Goal: Task Accomplishment & Management: Complete application form

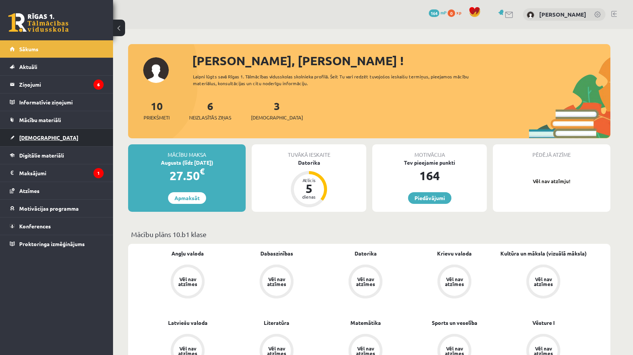
click at [41, 142] on link "[DEMOGRAPHIC_DATA]" at bounding box center [57, 137] width 94 height 17
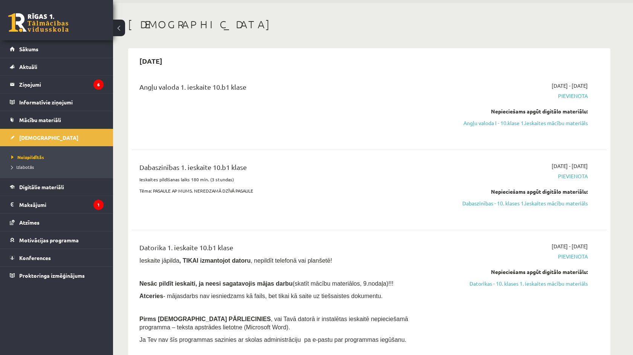
scroll to position [28, 0]
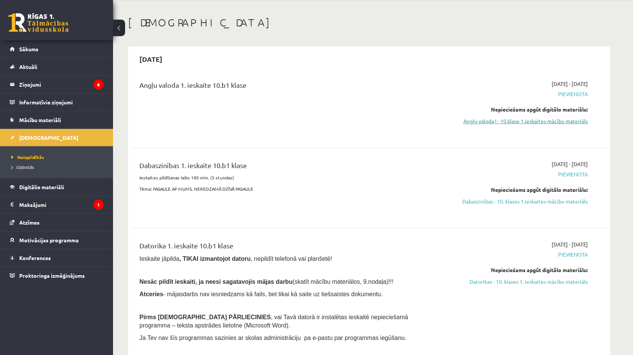
click at [482, 119] on link "Angļu valoda I - 10.klase 1.ieskaites mācību materiāls" at bounding box center [517, 121] width 142 height 8
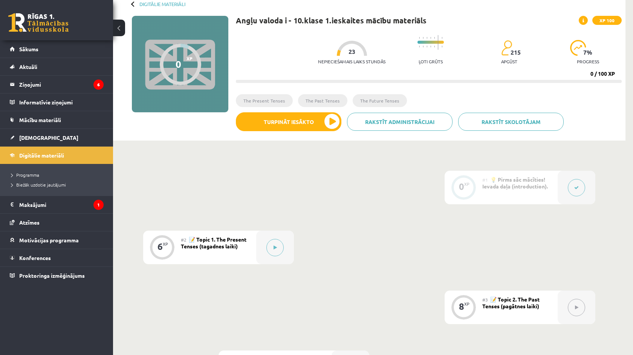
scroll to position [43, 0]
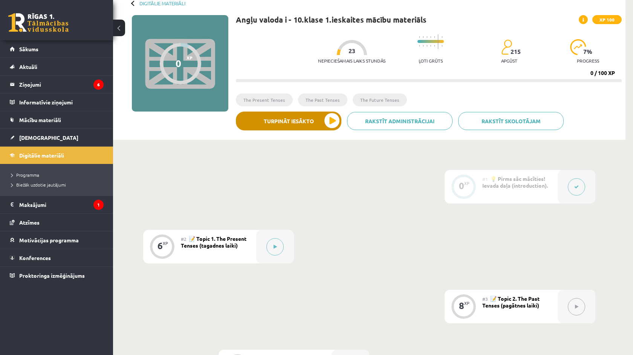
click at [311, 127] on button "Turpināt iesākto" at bounding box center [289, 121] width 106 height 19
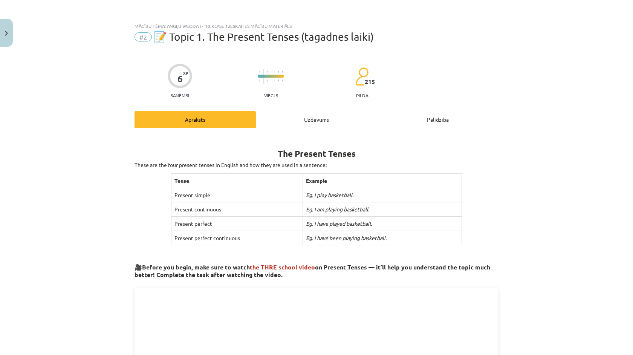
click at [291, 115] on div "Uzdevums" at bounding box center [316, 119] width 121 height 17
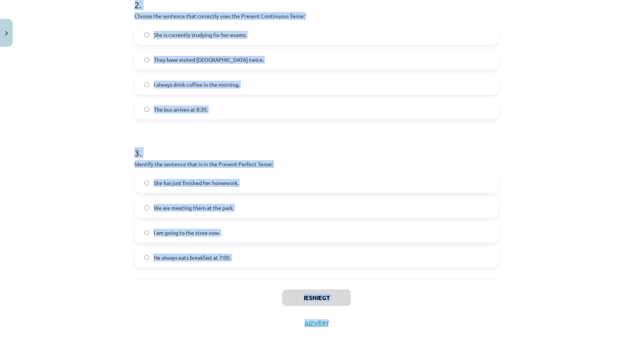
scroll to position [99, 0]
drag, startPoint x: 120, startPoint y: 173, endPoint x: 181, endPoint y: 280, distance: 122.5
click at [181, 280] on div "Mācību tēma: Angļu valoda i - 10.[PERSON_NAME] 1.ieskaites mācību materiāls #2 …" at bounding box center [316, 177] width 633 height 355
copy form "Which sentence is in the Simple Present Tense? She is watching TV right now. I …"
click at [70, 194] on div "Mācību tēma: Angļu valoda i - 10.[PERSON_NAME] 1.ieskaites mācību materiāls #2 …" at bounding box center [316, 177] width 633 height 355
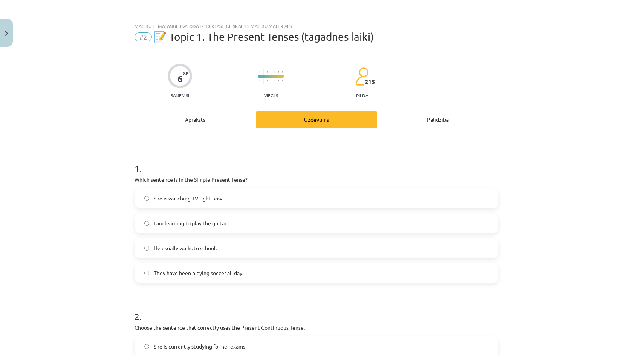
scroll to position [0, 0]
click at [192, 250] on span "He usually walks to school." at bounding box center [185, 248] width 63 height 8
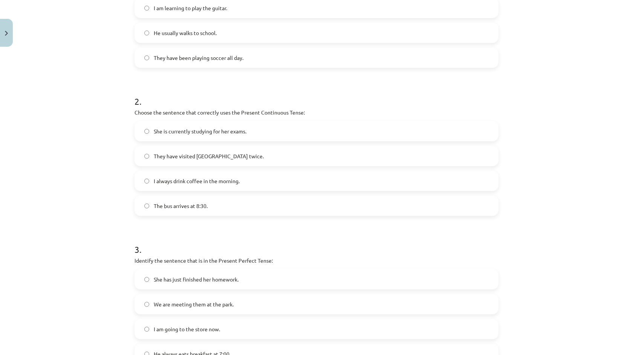
scroll to position [217, 0]
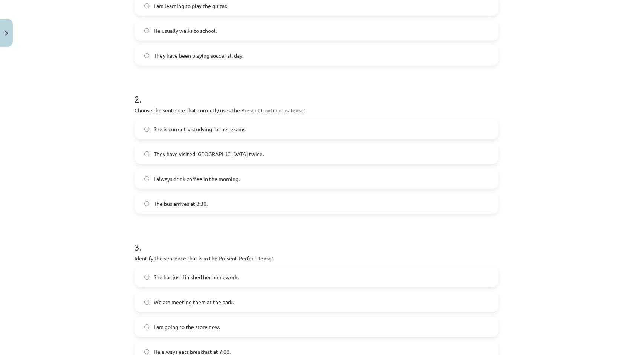
click at [203, 126] on span "She is currently studying for her exams." at bounding box center [200, 129] width 93 height 8
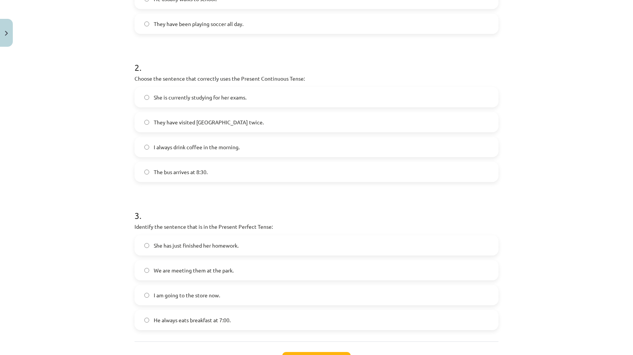
scroll to position [257, 0]
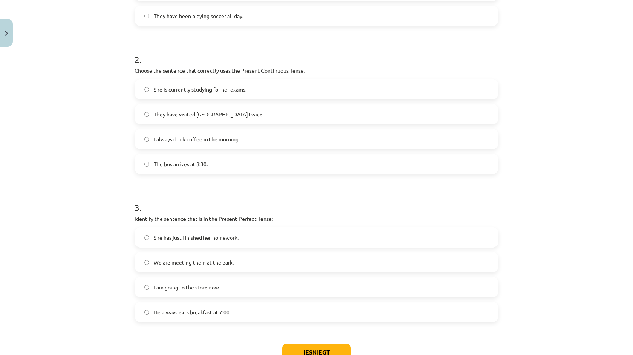
click at [195, 239] on span "She has just finished her homework." at bounding box center [196, 238] width 85 height 8
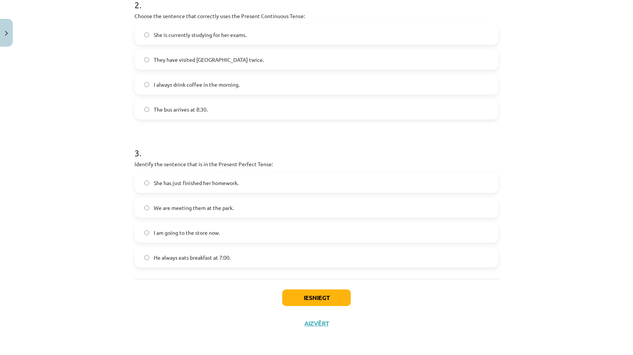
scroll to position [313, 0]
click at [340, 300] on button "Iesniegt" at bounding box center [316, 297] width 69 height 17
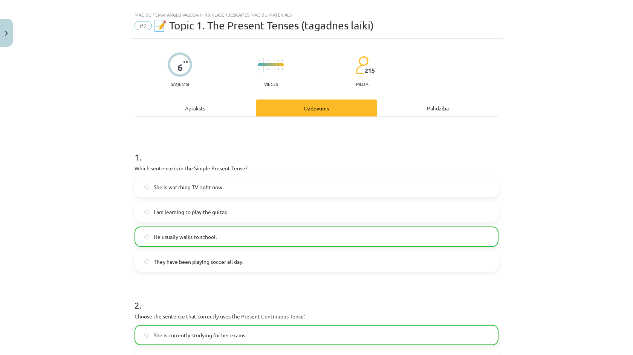
scroll to position [2, 0]
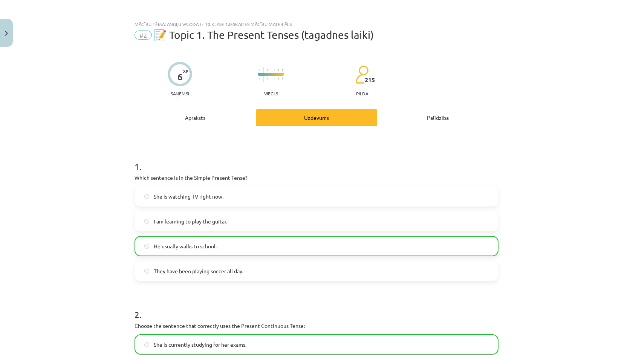
click at [433, 122] on div "Palīdzība" at bounding box center [437, 117] width 121 height 17
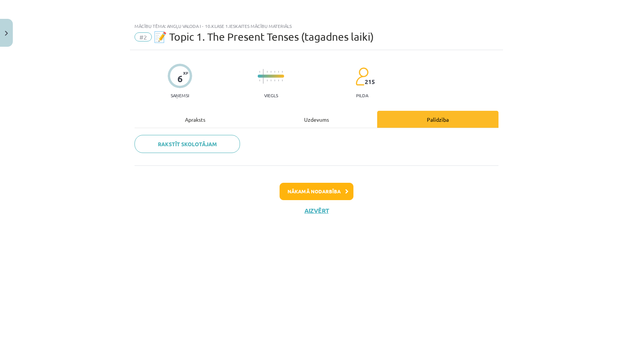
click at [330, 194] on button "Nākamā nodarbība" at bounding box center [317, 191] width 74 height 17
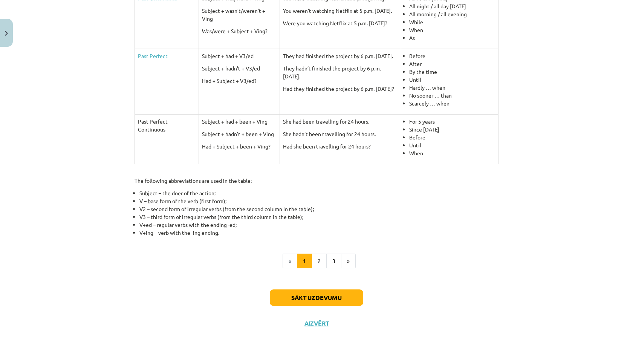
scroll to position [283, 0]
click at [320, 295] on button "Sākt uzdevumu" at bounding box center [316, 298] width 93 height 17
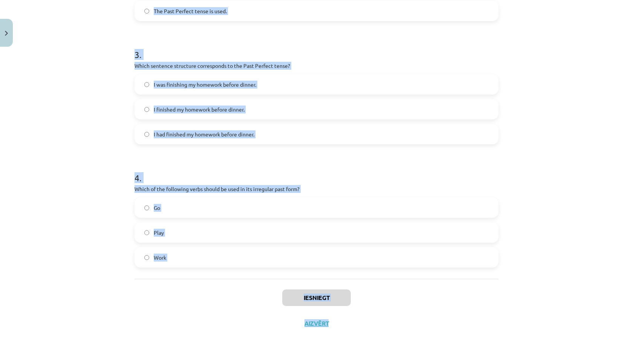
scroll to position [127, 0]
drag, startPoint x: 102, startPoint y: 137, endPoint x: 236, endPoint y: 294, distance: 206.4
click at [236, 294] on div "Mācību tēma: Angļu valoda i - 10.[PERSON_NAME] 1.ieskaites mācību materiāls #3 …" at bounding box center [316, 177] width 633 height 355
copy form "1 . Which of the following sentences is correct in the Past Simple tense? He wa…"
click at [96, 184] on div "Mācību tēma: Angļu valoda i - 10.[PERSON_NAME] 1.ieskaites mācību materiāls #3 …" at bounding box center [316, 177] width 633 height 355
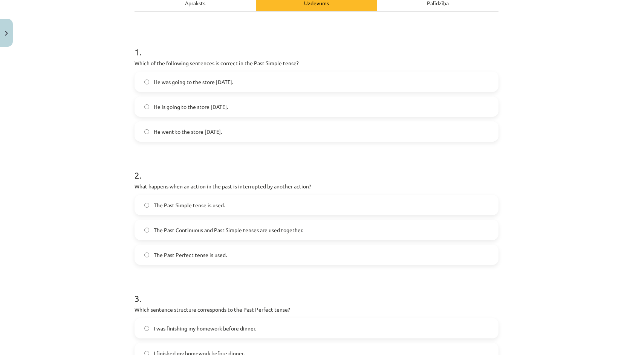
scroll to position [117, 0]
click at [198, 136] on label "He went to the store [DATE]." at bounding box center [316, 130] width 363 height 19
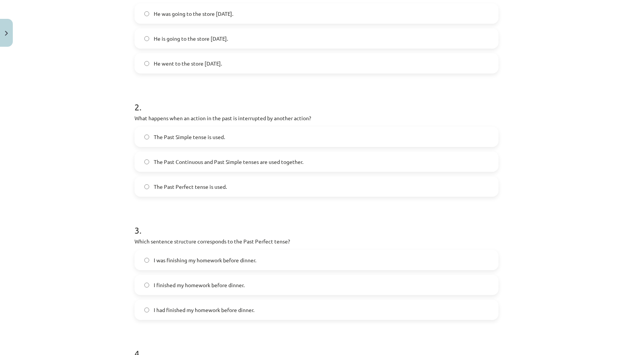
scroll to position [187, 0]
click at [221, 164] on span "The Past Continuous and Past Simple tenses are used together." at bounding box center [229, 160] width 150 height 8
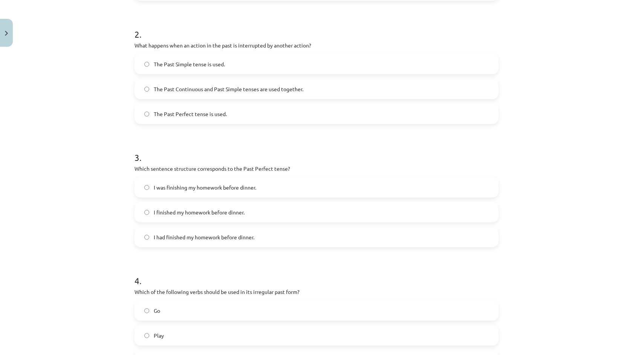
scroll to position [258, 0]
click at [210, 234] on span "I had finished my homework before dinner." at bounding box center [204, 237] width 101 height 8
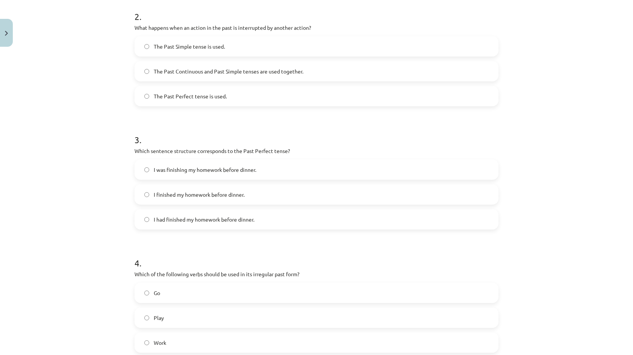
scroll to position [286, 0]
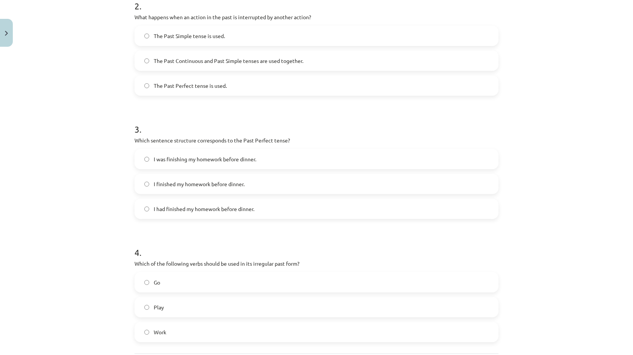
click at [197, 286] on label "Go" at bounding box center [316, 282] width 363 height 19
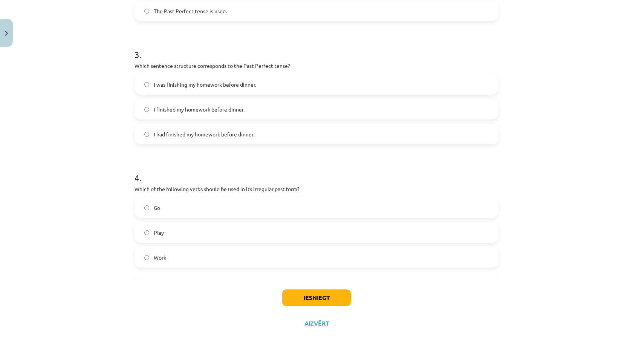
scroll to position [361, 0]
click at [303, 294] on button "Iesniegt" at bounding box center [316, 297] width 69 height 17
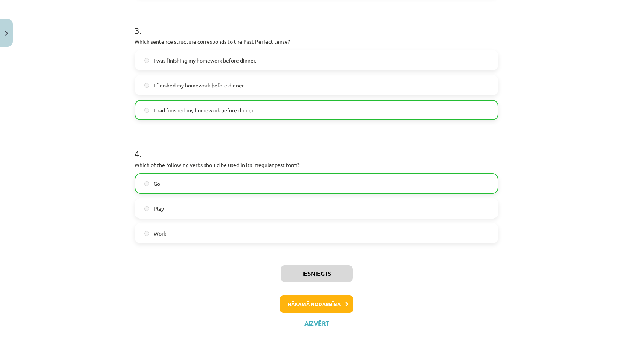
scroll to position [385, 0]
click at [318, 308] on button "Nākamā nodarbība" at bounding box center [317, 303] width 74 height 17
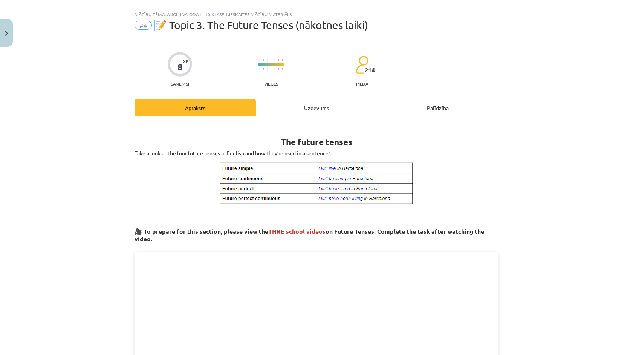
scroll to position [6, 0]
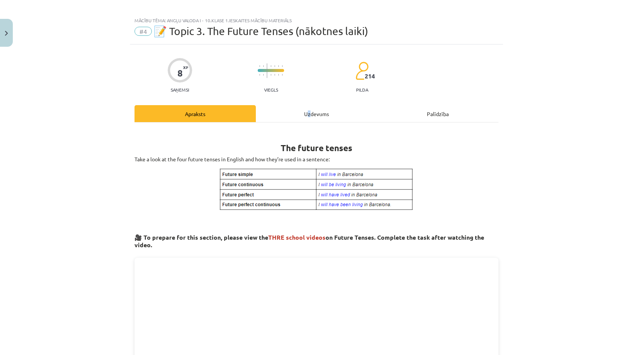
click at [309, 111] on div "Uzdevums" at bounding box center [316, 113] width 121 height 17
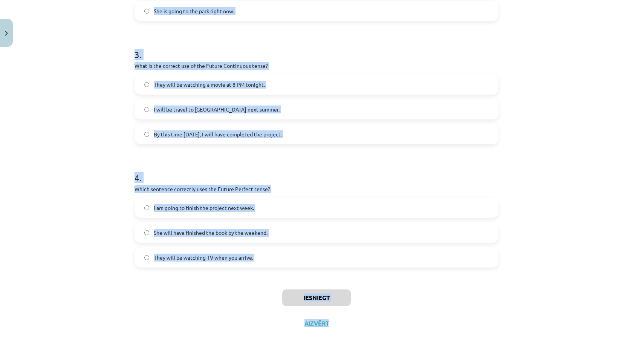
scroll to position [177, 0]
drag, startPoint x: 123, startPoint y: 103, endPoint x: 254, endPoint y: 260, distance: 204.2
click at [254, 260] on div "Mācību tēma: Angļu valoda i - 10.[PERSON_NAME] 1.ieskaites mācību materiāls #4 …" at bounding box center [316, 177] width 633 height 355
copy form "1 . Which sentence correctly uses "will" to make a prediction? I think it will …"
click at [77, 124] on div "Mācību tēma: Angļu valoda i - 10.[PERSON_NAME] 1.ieskaites mācību materiāls #4 …" at bounding box center [316, 177] width 633 height 355
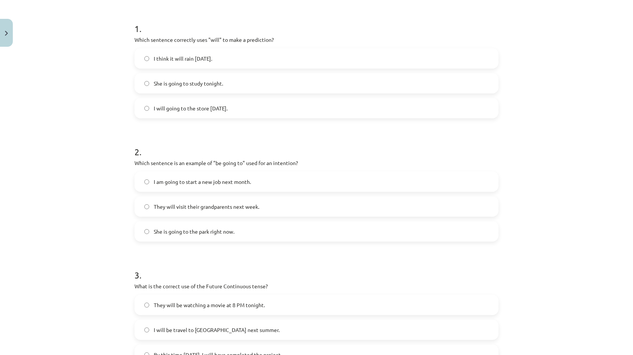
scroll to position [141, 0]
click at [159, 66] on label "I think it will rain [DATE]." at bounding box center [316, 57] width 363 height 19
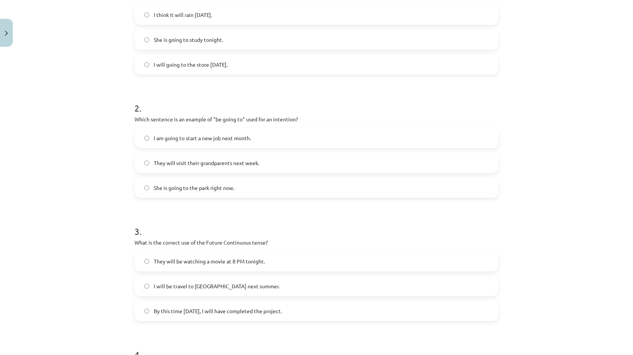
scroll to position [196, 0]
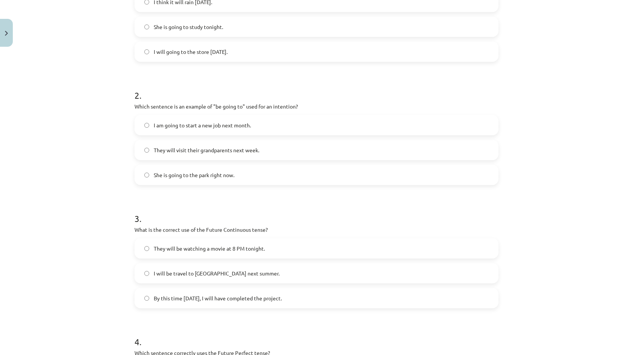
click at [167, 119] on label "I am going to start a new job next month." at bounding box center [316, 125] width 363 height 19
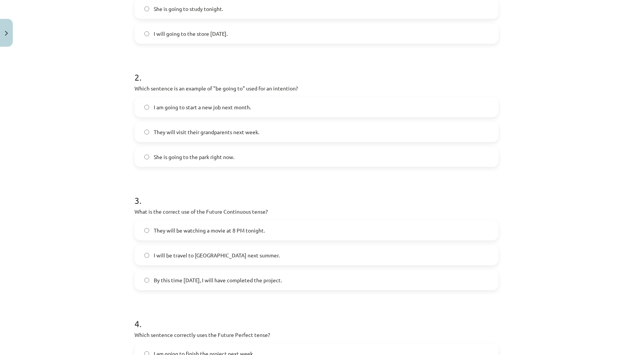
scroll to position [216, 0]
click at [182, 231] on span "They will be watching a movie at 8 PM tonight." at bounding box center [209, 229] width 111 height 8
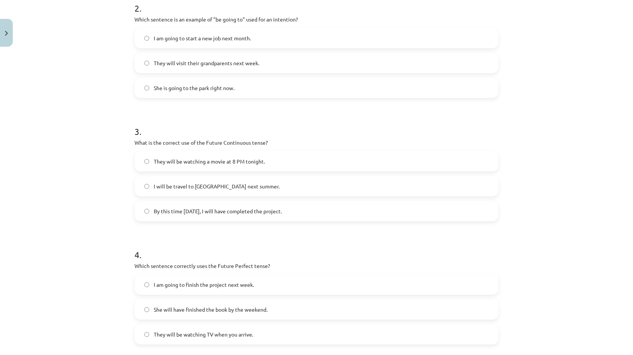
scroll to position [286, 0]
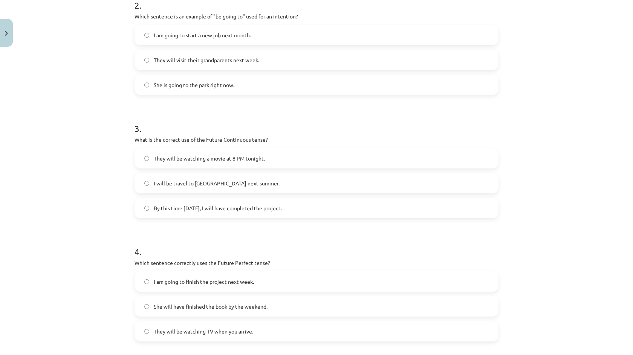
click at [197, 312] on label "She will have finished the book by the weekend." at bounding box center [316, 306] width 363 height 19
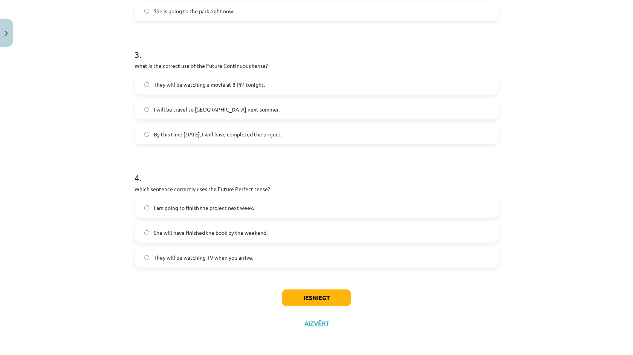
scroll to position [361, 0]
click at [288, 297] on button "Iesniegt" at bounding box center [316, 297] width 69 height 17
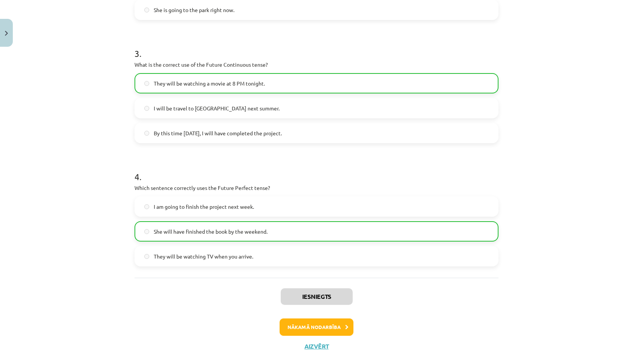
click at [343, 326] on button "Nākamā nodarbība" at bounding box center [317, 326] width 74 height 17
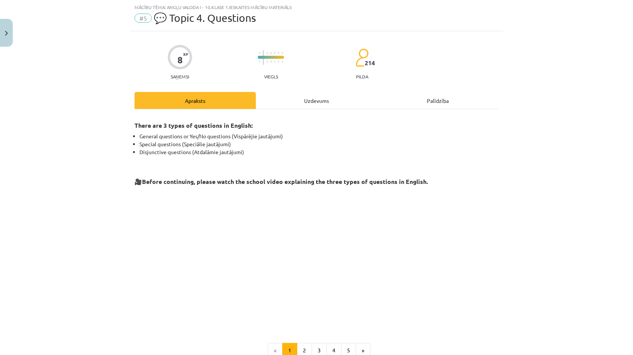
click at [299, 103] on div "Uzdevums" at bounding box center [316, 100] width 121 height 17
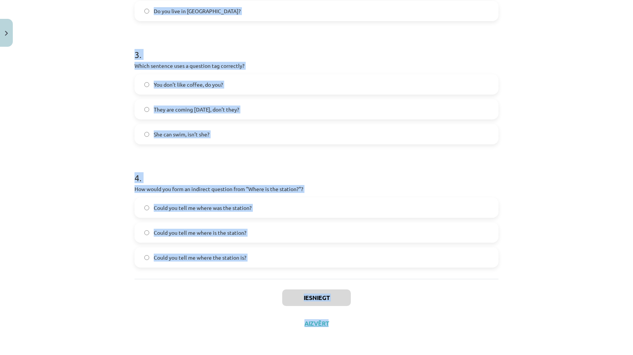
scroll to position [210, 0]
drag, startPoint x: 118, startPoint y: 147, endPoint x: 244, endPoint y: 282, distance: 184.3
click at [244, 282] on div "Mācību tēma: Angļu valoda i - 10.[PERSON_NAME] 1.ieskaites mācību materiāls #5 …" at bounding box center [316, 177] width 633 height 355
copy form "1 . What is the correct word order for a question in the Present Simple tense? …"
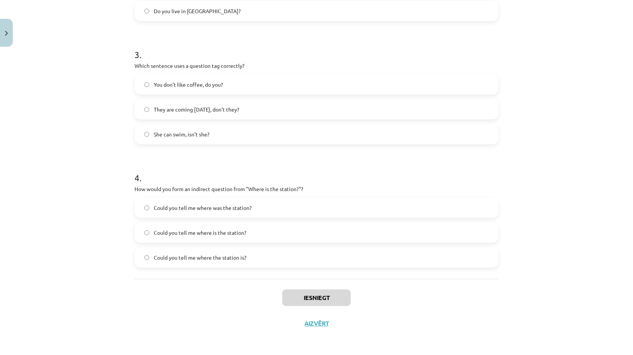
click at [77, 231] on div "Mācību tēma: Angļu valoda i - 10.[PERSON_NAME] 1.ieskaites mācību materiāls #5 …" at bounding box center [316, 177] width 633 height 355
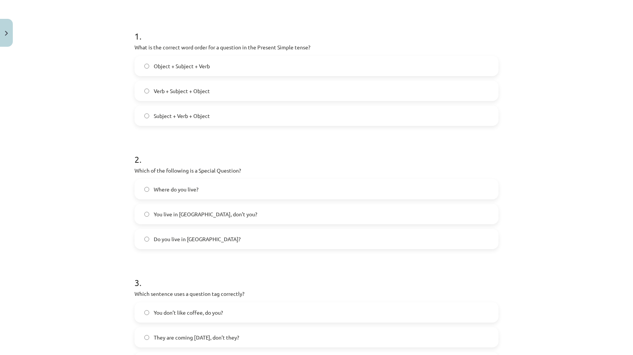
scroll to position [127, 0]
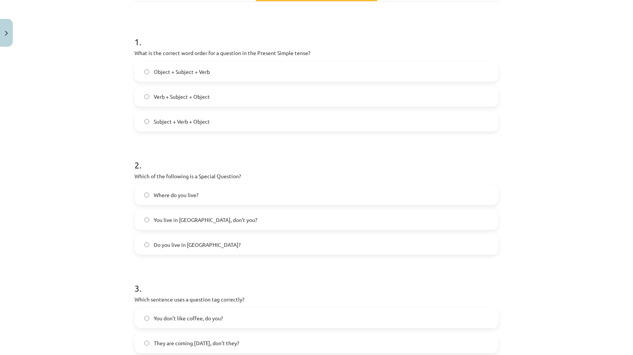
click at [186, 100] on span "Verb + Subject + Object" at bounding box center [182, 97] width 56 height 8
click at [220, 194] on label "Where do you live?" at bounding box center [316, 194] width 363 height 19
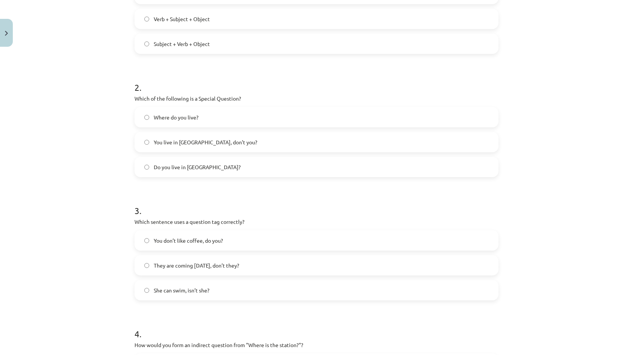
scroll to position [209, 0]
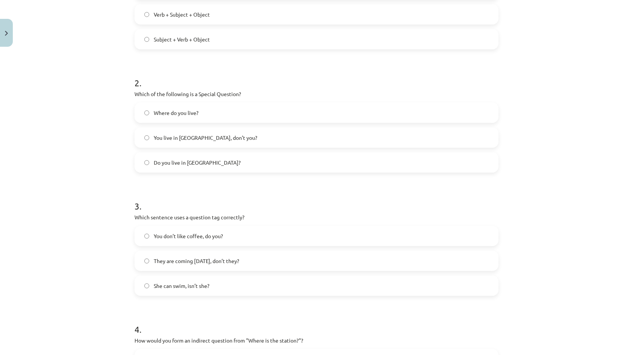
click at [239, 261] on span "They are coming [DATE], don’t they?" at bounding box center [197, 261] width 86 height 8
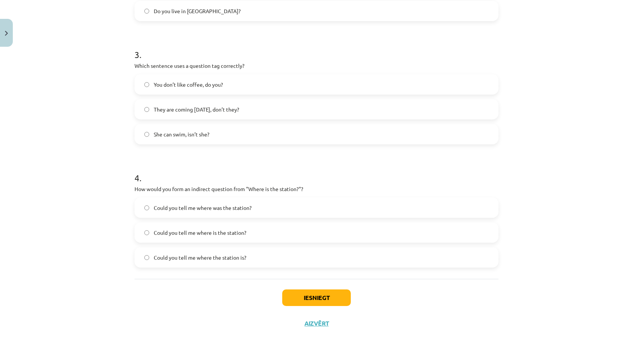
click at [239, 236] on label "Could you tell me where is the station?" at bounding box center [316, 232] width 363 height 19
click at [328, 294] on button "Iesniegt" at bounding box center [316, 297] width 69 height 17
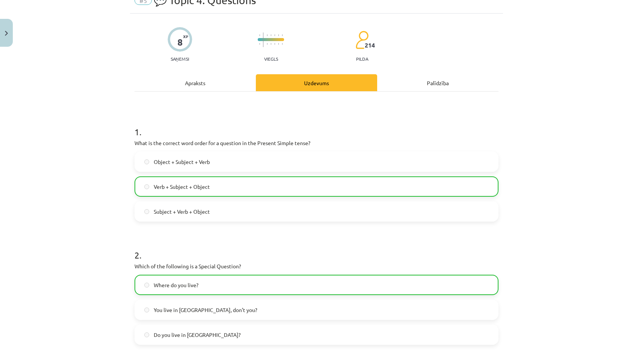
scroll to position [0, 0]
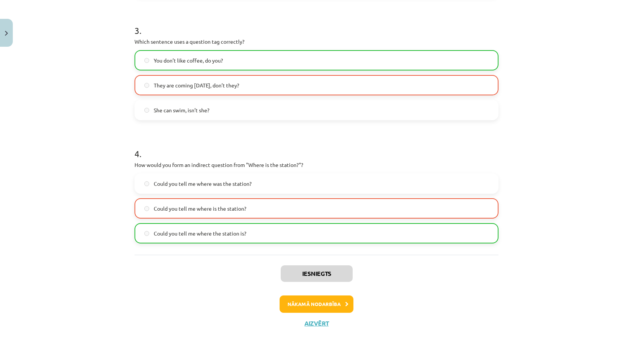
click at [329, 303] on button "Nākamā nodarbība" at bounding box center [317, 303] width 74 height 17
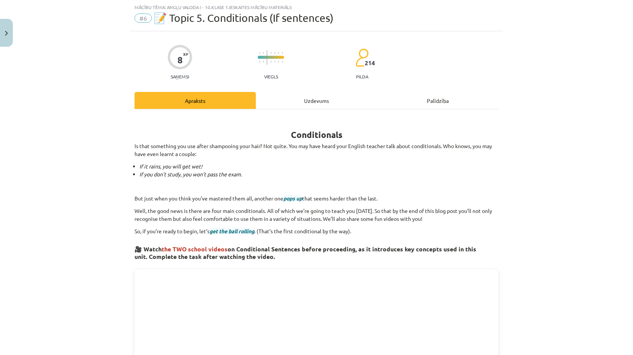
click at [331, 100] on div "Uzdevums" at bounding box center [316, 100] width 121 height 17
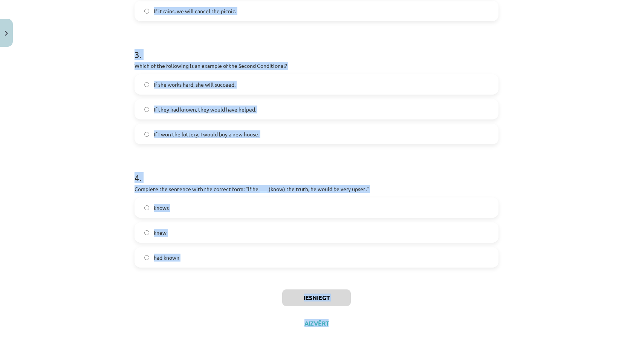
scroll to position [403, 0]
drag, startPoint x: 101, startPoint y: 144, endPoint x: 234, endPoint y: 274, distance: 186.0
click at [234, 274] on div "Mācību tēma: Angļu valoda i - 10.[PERSON_NAME] 1.ieskaites mācību materiāls #6 …" at bounding box center [316, 177] width 633 height 355
copy form "1 . Which conditional is used to express a general truth? Zero Conditional Firs…"
click at [97, 234] on div "Mācību tēma: Angļu valoda i - 10.[PERSON_NAME] 1.ieskaites mācību materiāls #6 …" at bounding box center [316, 177] width 633 height 355
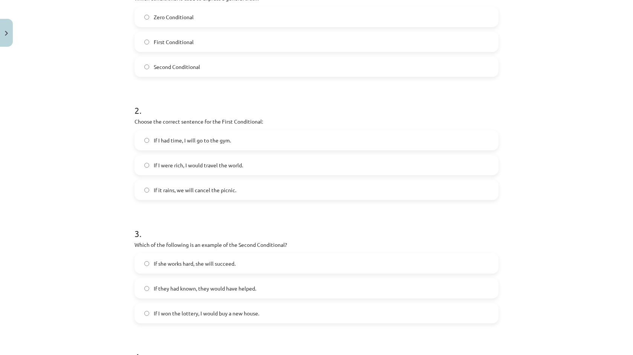
scroll to position [126, 0]
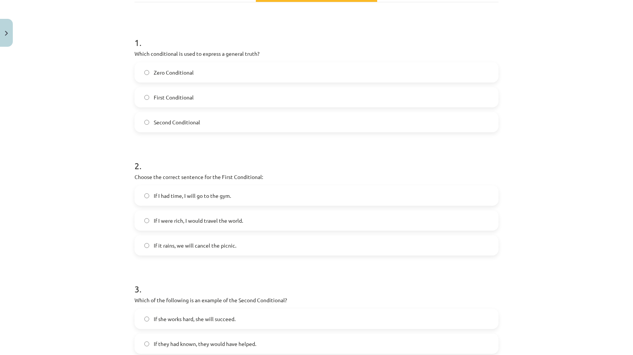
click at [184, 70] on span "Zero Conditional" at bounding box center [174, 73] width 40 height 8
click at [200, 249] on span "If it rains, we will cancel the picnic." at bounding box center [195, 246] width 83 height 8
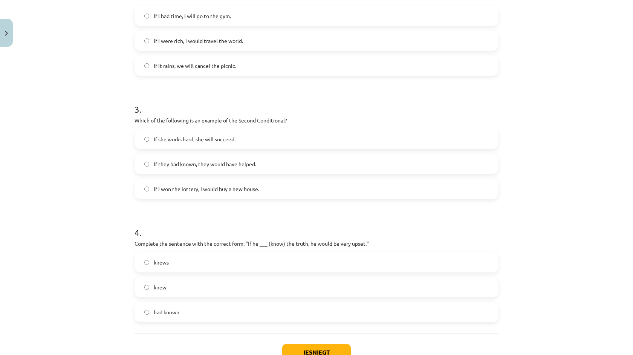
scroll to position [307, 0]
click at [188, 195] on label "If I won the lottery, I would buy a new house." at bounding box center [316, 187] width 363 height 19
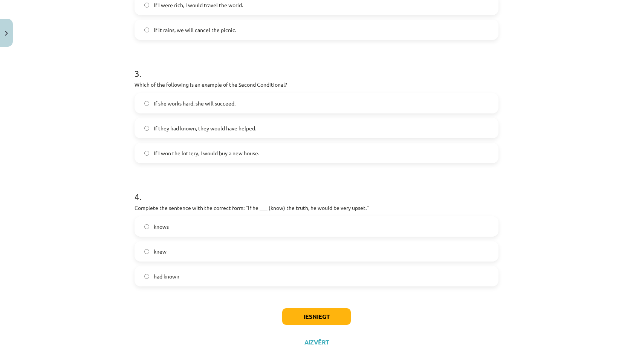
scroll to position [359, 0]
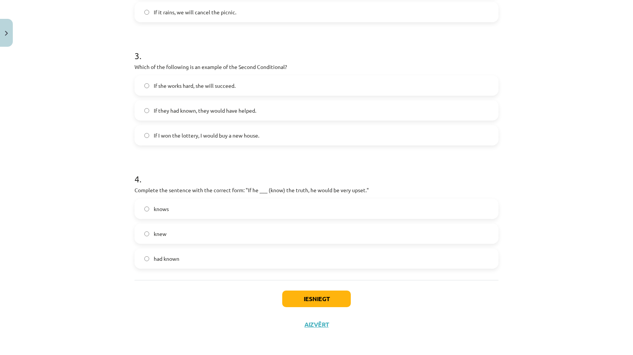
click at [170, 235] on label "knew" at bounding box center [316, 233] width 363 height 19
click at [310, 300] on button "Iesniegt" at bounding box center [316, 299] width 69 height 17
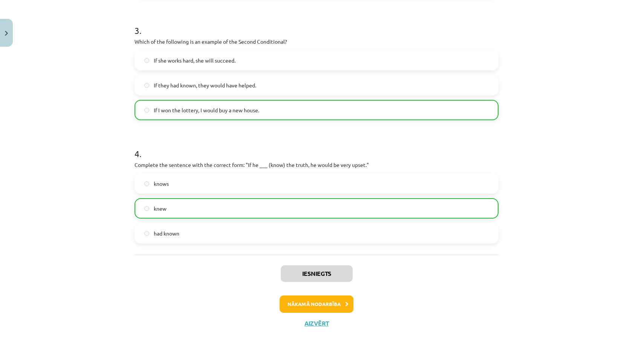
click at [326, 306] on button "Nākamā nodarbība" at bounding box center [317, 303] width 74 height 17
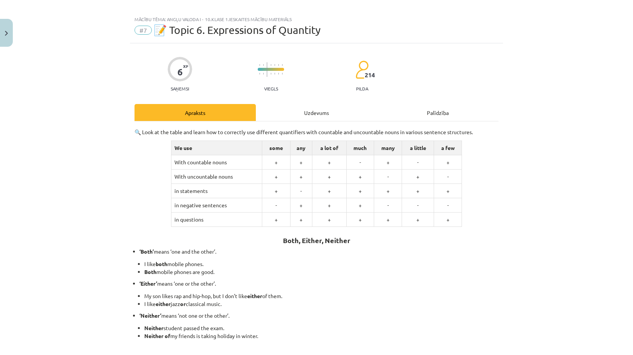
scroll to position [0, 0]
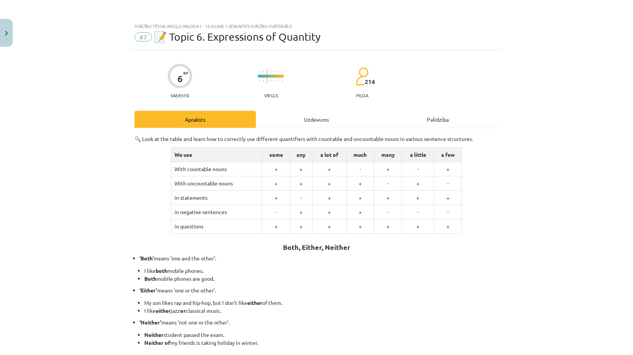
click at [308, 120] on div "Uzdevums" at bounding box center [316, 119] width 121 height 17
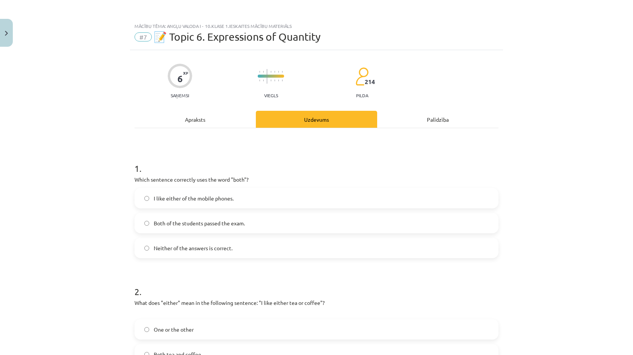
scroll to position [19, 0]
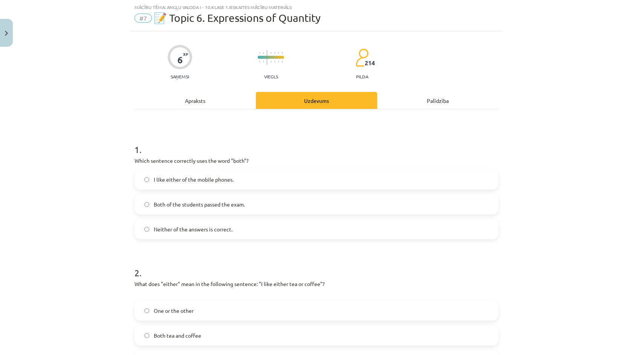
click at [199, 98] on div "Apraksts" at bounding box center [195, 100] width 121 height 17
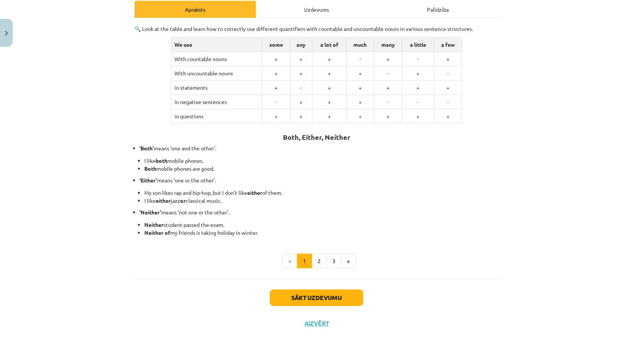
scroll to position [110, 0]
click at [318, 256] on button "2" at bounding box center [319, 261] width 15 height 15
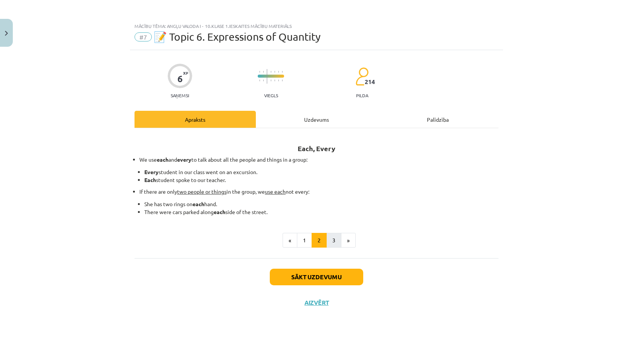
click at [337, 233] on button "3" at bounding box center [333, 240] width 15 height 15
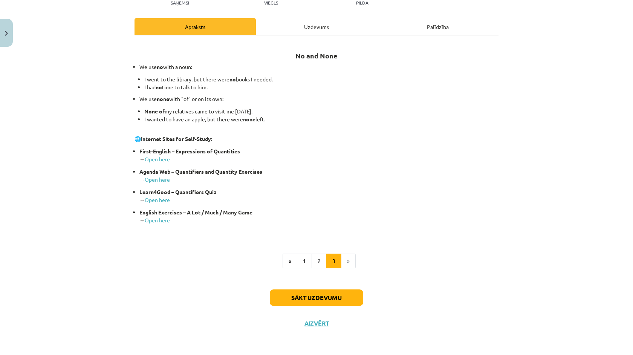
click at [310, 289] on button "Sākt uzdevumu" at bounding box center [316, 297] width 93 height 17
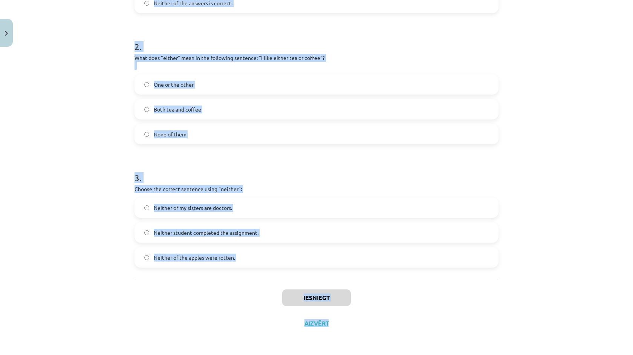
scroll to position [461, 0]
drag, startPoint x: 127, startPoint y: 147, endPoint x: 389, endPoint y: 277, distance: 292.8
click at [389, 277] on div "Mācību tēma: Angļu valoda i - 10.[PERSON_NAME] 1.ieskaites mācību materiāls #7 …" at bounding box center [316, 177] width 633 height 355
copy form "1 . Which sentence correctly uses the word "both"? I like either of the mobile …"
click at [103, 219] on div "Mācību tēma: Angļu valoda i - 10.[PERSON_NAME] 1.ieskaites mācību materiāls #7 …" at bounding box center [316, 177] width 633 height 355
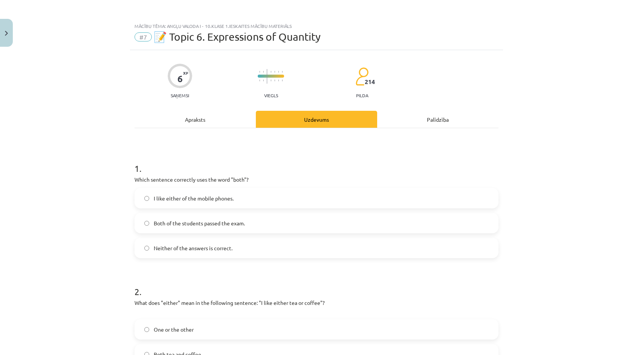
scroll to position [0, 0]
click at [191, 220] on span "Both of the students passed the exam." at bounding box center [199, 223] width 91 height 8
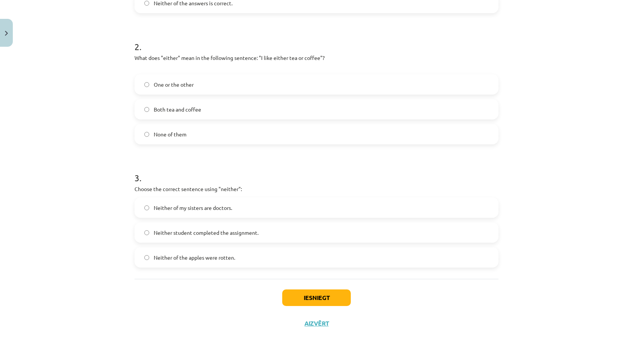
scroll to position [246, 0]
click at [197, 86] on label "One or the other" at bounding box center [316, 84] width 363 height 19
click at [218, 231] on span "Neither student completed the assignment." at bounding box center [206, 233] width 105 height 8
click at [333, 303] on button "Iesniegt" at bounding box center [316, 297] width 69 height 17
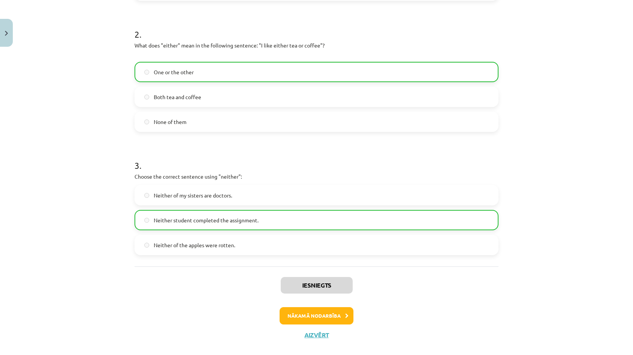
click at [334, 318] on button "Nākamā nodarbība" at bounding box center [317, 315] width 74 height 17
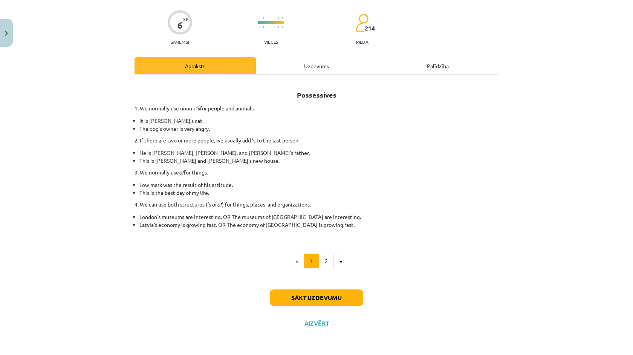
scroll to position [19, 0]
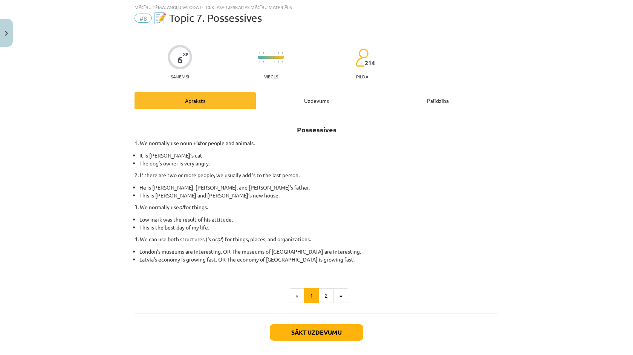
click at [333, 332] on button "Sākt uzdevumu" at bounding box center [316, 332] width 93 height 17
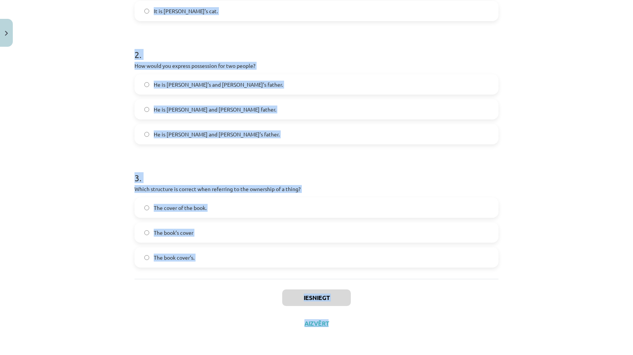
scroll to position [492, 0]
click at [286, 289] on div "Mācību tēma: Angļu valoda i - 10.[PERSON_NAME] 1.ieskaites mācību materiāls #8 …" at bounding box center [316, 177] width 633 height 355
copy form "1 . Which sentence correctly shows possession for a single person? It is [PERSO…"
click at [117, 223] on div "Mācību tēma: Angļu valoda i - 10.[PERSON_NAME] 1.ieskaites mācību materiāls #8 …" at bounding box center [316, 177] width 633 height 355
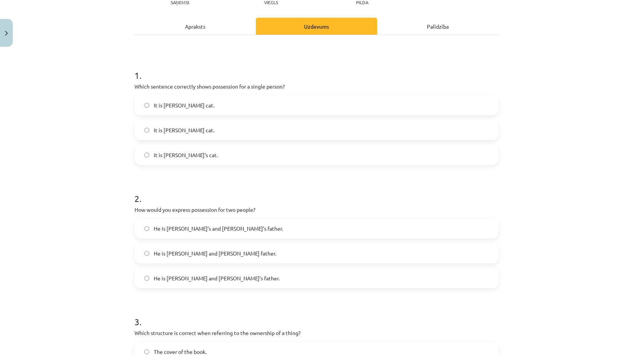
scroll to position [90, 0]
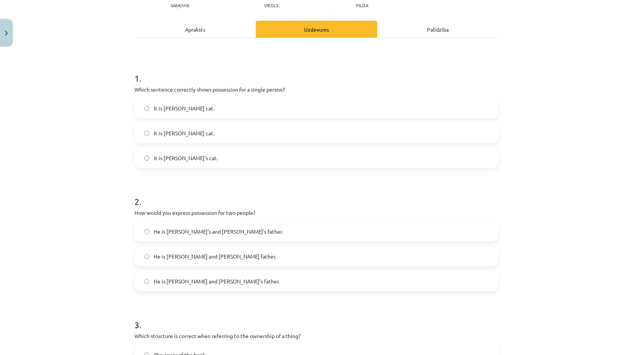
click at [192, 164] on label "It is [PERSON_NAME]’s cat." at bounding box center [316, 158] width 363 height 19
click at [199, 234] on span "He is [PERSON_NAME]’s and [PERSON_NAME]’s father." at bounding box center [218, 232] width 129 height 8
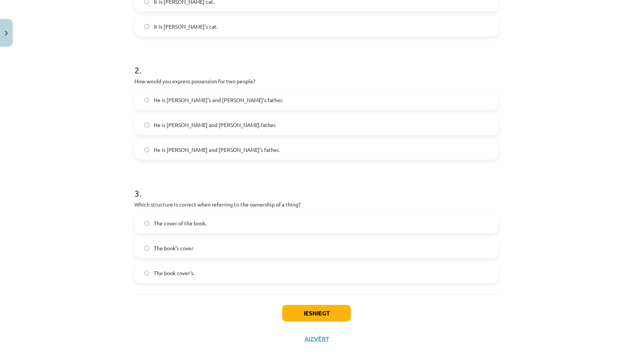
scroll to position [229, 0]
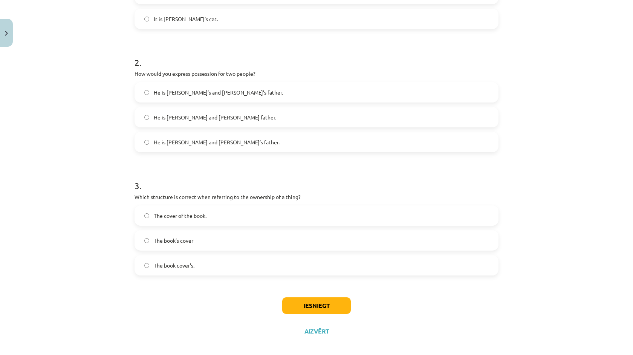
click at [193, 213] on span "The cover of the book." at bounding box center [180, 216] width 53 height 8
click at [298, 305] on button "Iesniegt" at bounding box center [316, 305] width 69 height 17
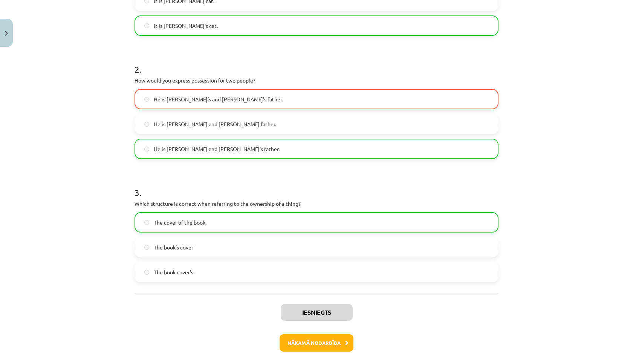
scroll to position [223, 0]
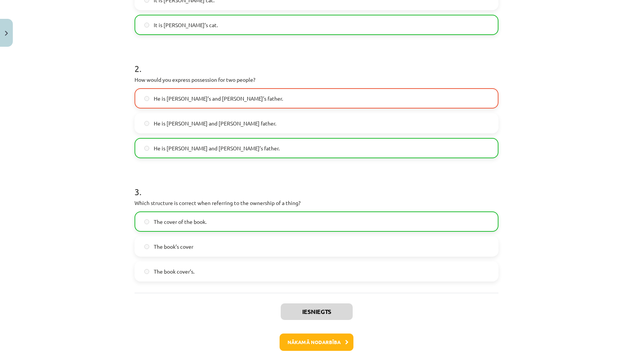
click at [328, 342] on button "Nākamā nodarbība" at bounding box center [317, 342] width 74 height 17
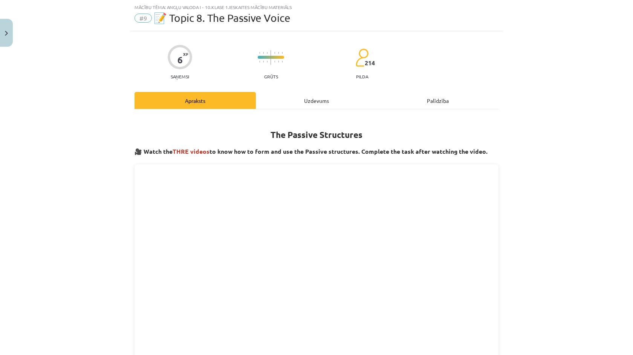
scroll to position [0, 0]
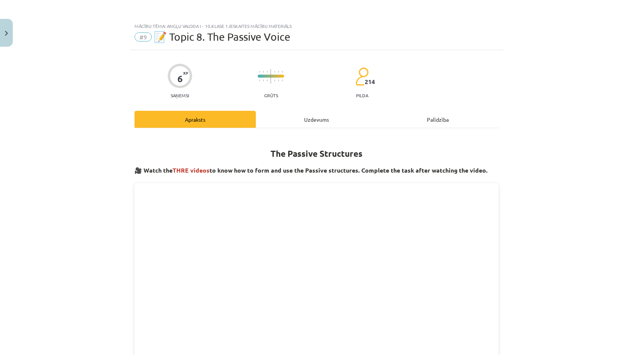
click at [314, 119] on div "Uzdevums" at bounding box center [316, 119] width 121 height 17
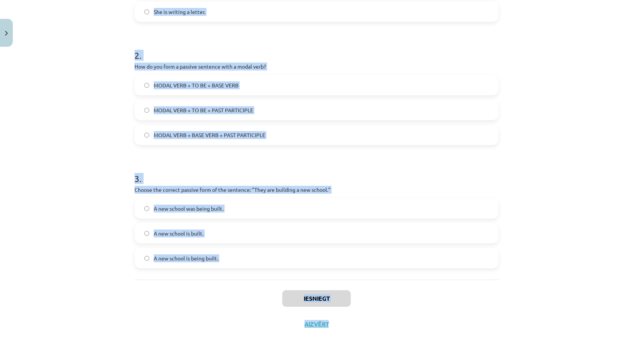
scroll to position [511, 0]
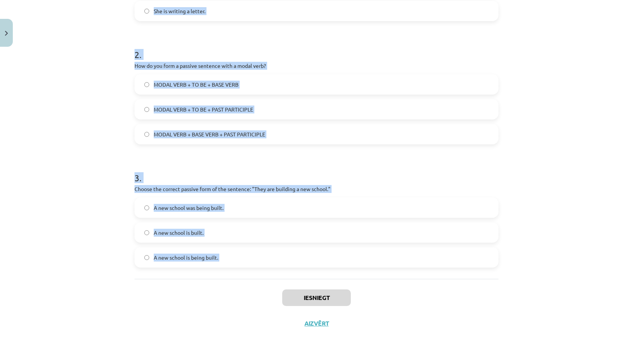
drag, startPoint x: 124, startPoint y: 166, endPoint x: 356, endPoint y: 278, distance: 257.4
click at [356, 278] on div "Mācību tēma: Angļu valoda i - 10.[PERSON_NAME] 1.ieskaites mācību materiāls #9 …" at bounding box center [316, 177] width 633 height 355
copy form "1 . Which of the following sentences is in the passive voice? They will write a…"
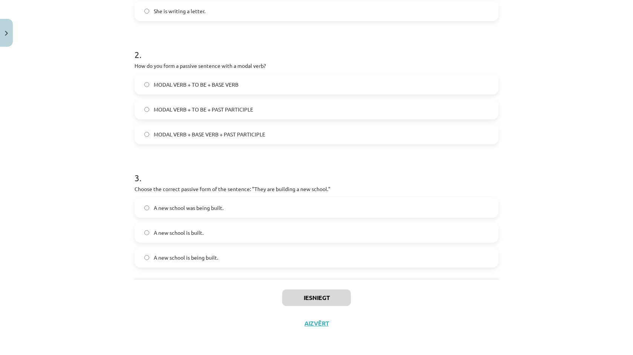
click at [102, 142] on div "Mācību tēma: Angļu valoda i - 10.[PERSON_NAME] 1.ieskaites mācību materiāls #9 …" at bounding box center [316, 177] width 633 height 355
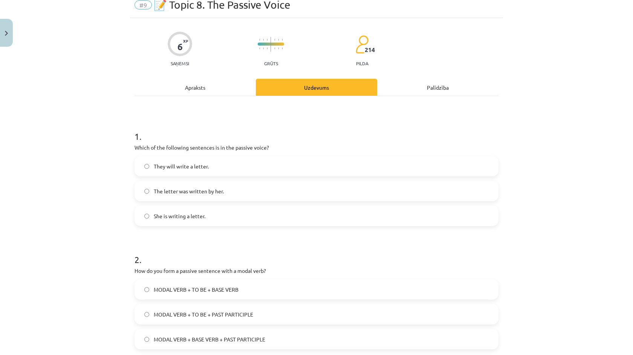
scroll to position [33, 0]
click at [224, 193] on label "The letter was written by her." at bounding box center [316, 190] width 363 height 19
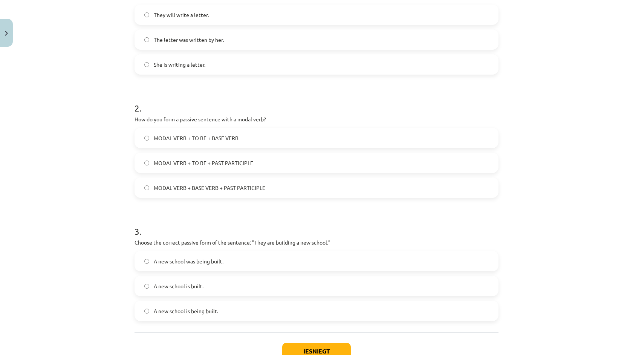
scroll to position [184, 0]
click at [264, 161] on label "MODAL VERB + TO BE + PAST PARTICIPLE" at bounding box center [316, 162] width 363 height 19
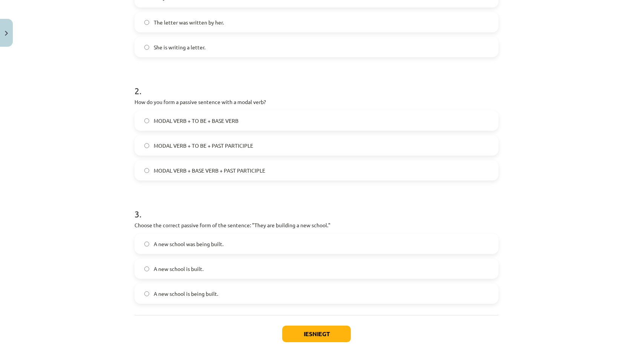
scroll to position [215, 0]
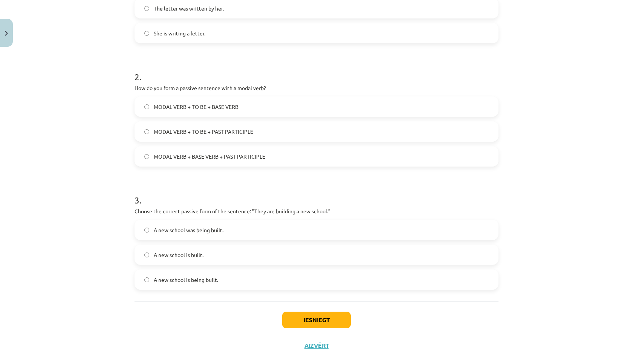
click at [203, 282] on span "A new school is being built." at bounding box center [186, 280] width 64 height 8
click at [297, 311] on div "Iesniegt Aizvērt" at bounding box center [317, 327] width 364 height 53
click at [298, 323] on button "Iesniegt" at bounding box center [316, 320] width 69 height 17
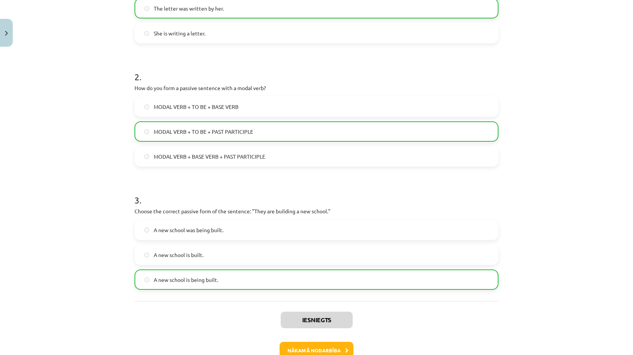
click at [305, 347] on button "Nākamā nodarbība" at bounding box center [317, 350] width 74 height 17
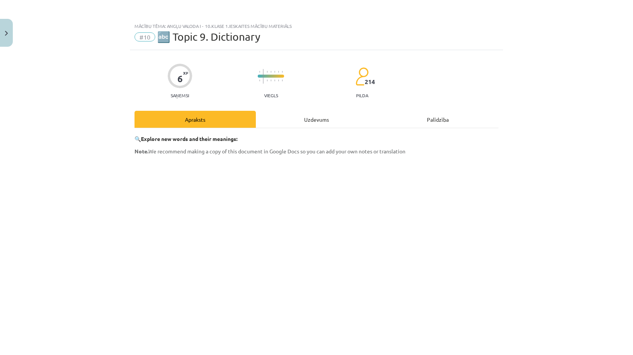
scroll to position [0, 0]
click at [316, 107] on div "6 XP Saņemsi Viegls 214 pilda Apraksts Uzdevums Palīdzība 🔍 Explore new words a…" at bounding box center [316, 259] width 373 height 418
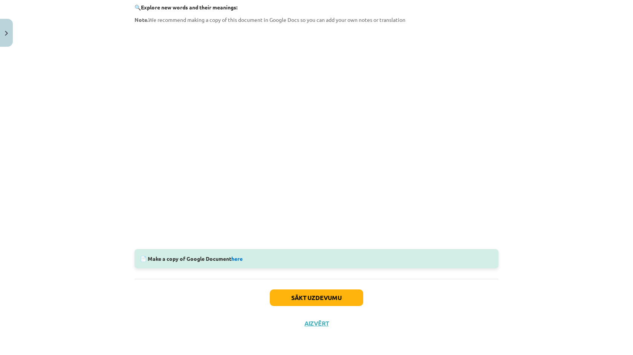
scroll to position [133, 0]
click at [302, 295] on button "Sākt uzdevumu" at bounding box center [316, 297] width 93 height 17
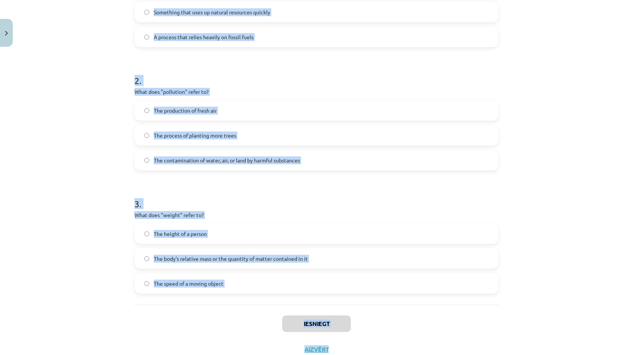
scroll to position [220, 0]
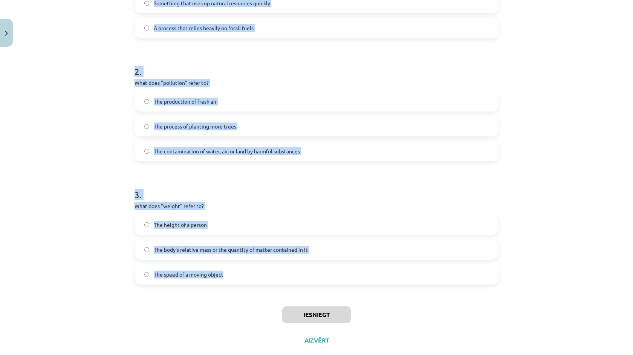
drag, startPoint x: 129, startPoint y: 147, endPoint x: 277, endPoint y: 289, distance: 205.0
click at [277, 289] on div "Mācību tēma: Angļu valoda i - 10.[PERSON_NAME] 1.ieskaites mācību materiāls #10…" at bounding box center [316, 177] width 633 height 355
click at [265, 294] on div "1 . What does "sustainable" mean? Methods that do not deplete or destroy natura…" at bounding box center [317, 102] width 364 height 388
copy form "1 . What does "sustainable" mean? Methods that do not deplete or destroy natura…"
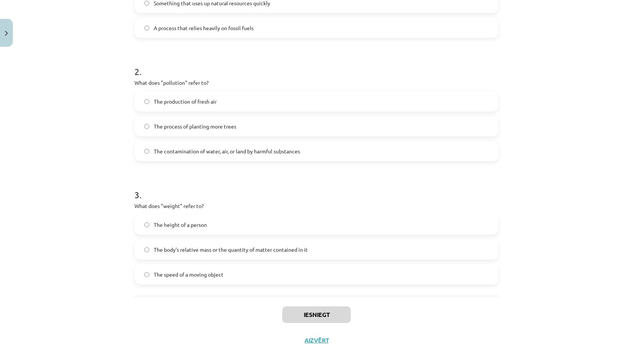
click at [122, 226] on div "Mācību tēma: Angļu valoda i - 10.[PERSON_NAME] 1.ieskaites mācību materiāls #10…" at bounding box center [316, 177] width 633 height 355
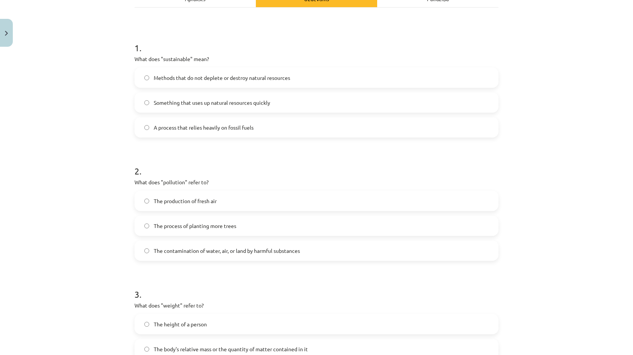
scroll to position [120, 0]
click at [177, 77] on span "Methods that do not deplete or destroy natural resources" at bounding box center [222, 79] width 136 height 8
click at [175, 253] on span "The contamination of water, air, or land by harmful substances" at bounding box center [227, 252] width 146 height 8
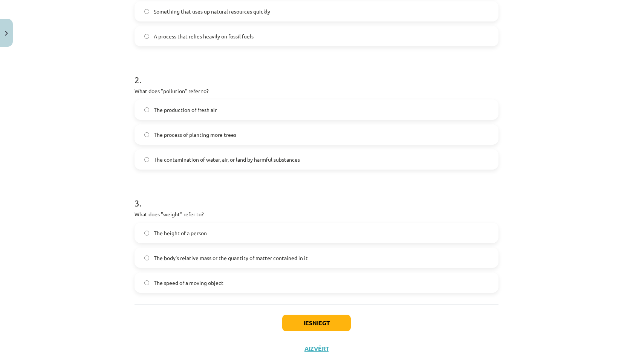
scroll to position [214, 0]
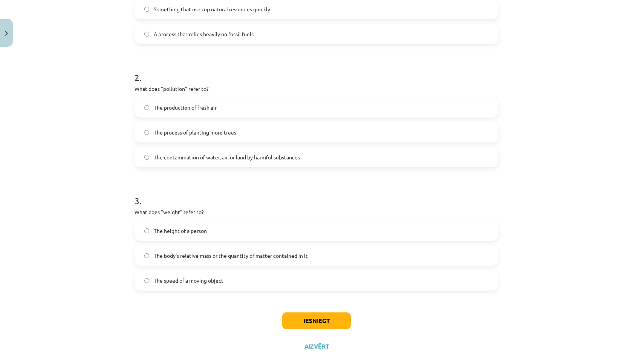
click at [173, 256] on span "The body's relative mass or the quantity of matter contained in it" at bounding box center [231, 256] width 154 height 8
click at [323, 323] on button "Iesniegt" at bounding box center [316, 320] width 69 height 17
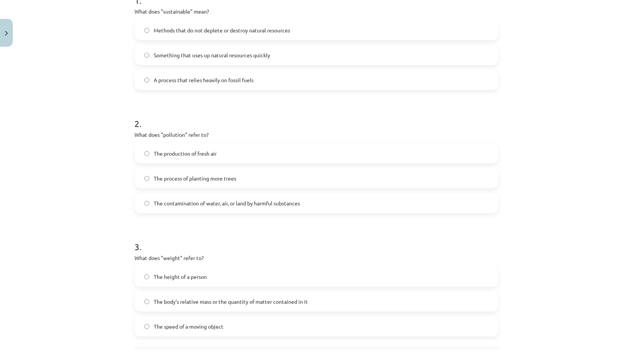
scroll to position [168, 0]
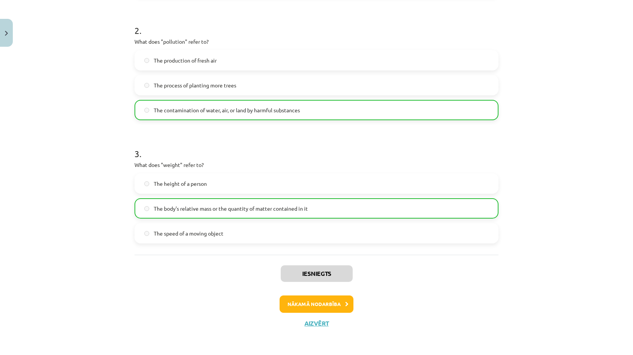
click at [310, 313] on div "Iesniegts Nākamā nodarbība Aizvērt" at bounding box center [317, 293] width 364 height 77
click at [310, 310] on button "Nākamā nodarbība" at bounding box center [317, 303] width 74 height 17
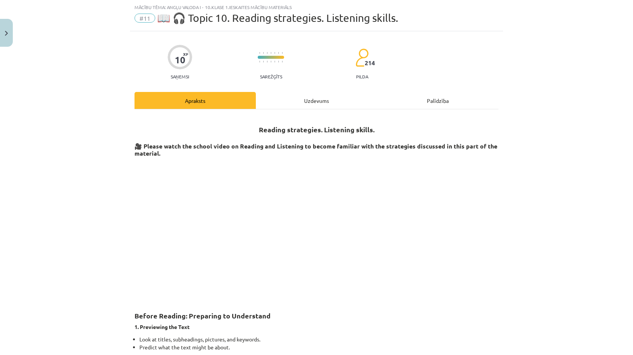
click at [322, 102] on div "Uzdevums" at bounding box center [316, 100] width 121 height 17
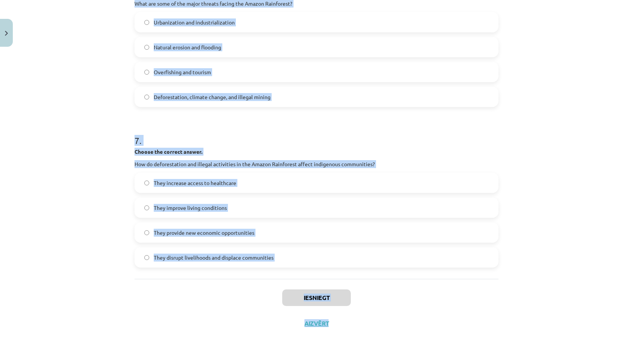
scroll to position [803, 0]
drag, startPoint x: 119, startPoint y: 160, endPoint x: 282, endPoint y: 265, distance: 193.7
click at [282, 265] on div "Mācību tēma: Angļu valoda i - 10.[PERSON_NAME] 1.ieskaites mācību materiāls #11…" at bounding box center [316, 177] width 633 height 355
click at [282, 265] on label "They disrupt livelihoods and displace communities" at bounding box center [316, 257] width 363 height 19
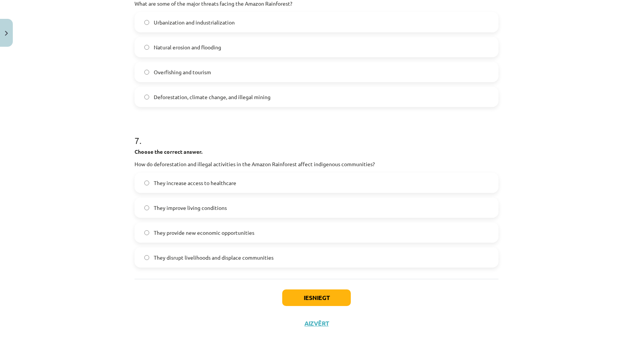
click at [276, 260] on label "They disrupt livelihoods and displace communities" at bounding box center [316, 257] width 363 height 19
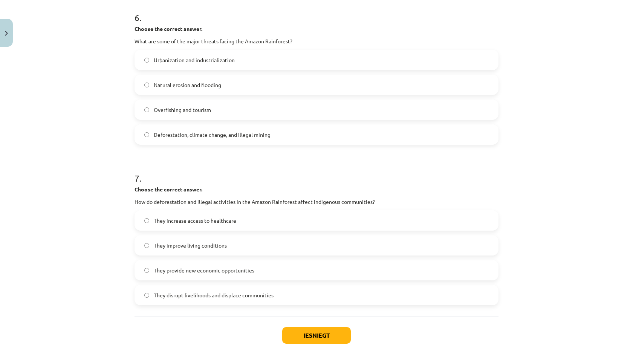
scroll to position [755, 0]
copy span
click at [111, 211] on div "Mācību tēma: Angļu valoda i - 10.[PERSON_NAME] 1.ieskaites mācību materiāls #11…" at bounding box center [316, 177] width 633 height 355
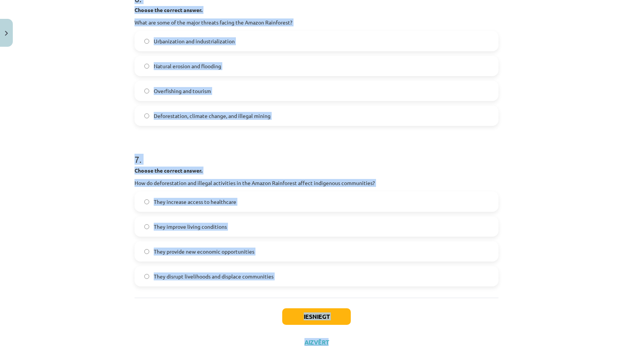
scroll to position [777, 0]
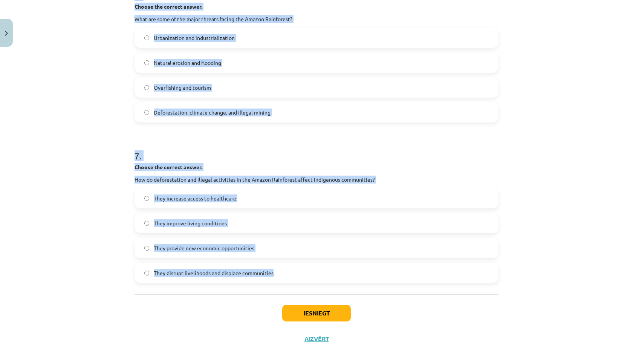
drag, startPoint x: 126, startPoint y: 163, endPoint x: 289, endPoint y: 271, distance: 195.7
click at [289, 271] on div "Mācību tēma: Angļu valoda i - 10.[PERSON_NAME] 1.ieskaites mācību materiāls #11…" at bounding box center [316, 177] width 633 height 355
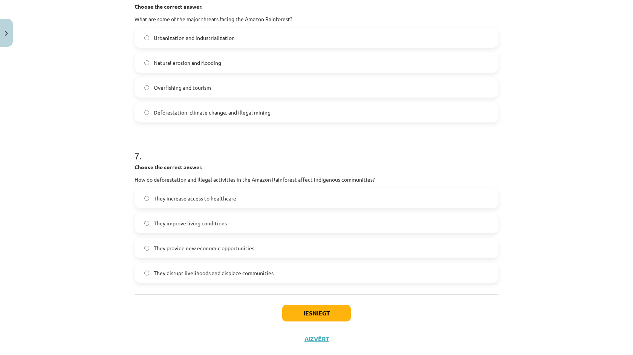
click at [21, 197] on div "Mācību tēma: Angļu valoda i - 10.[PERSON_NAME] 1.ieskaites mācību materiāls #11…" at bounding box center [316, 177] width 633 height 355
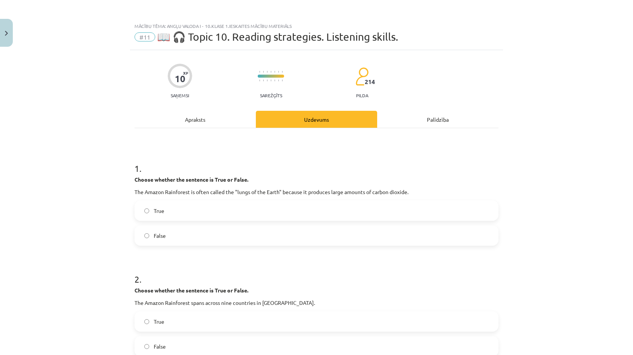
scroll to position [0, 0]
click at [173, 233] on label "False" at bounding box center [316, 235] width 363 height 19
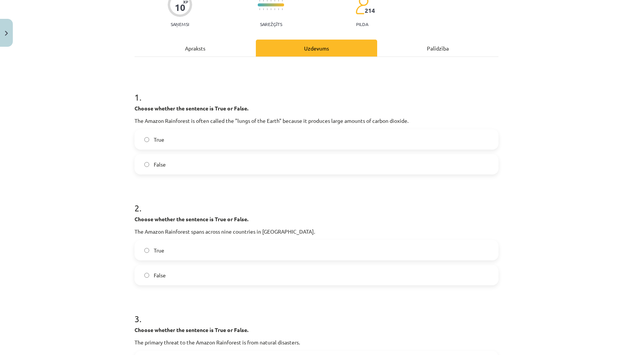
scroll to position [86, 0]
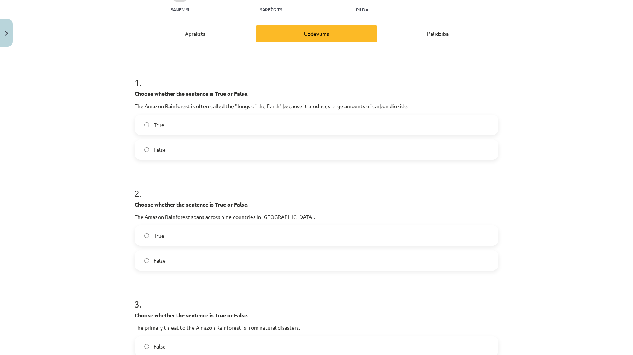
click at [173, 233] on label "True" at bounding box center [316, 235] width 363 height 19
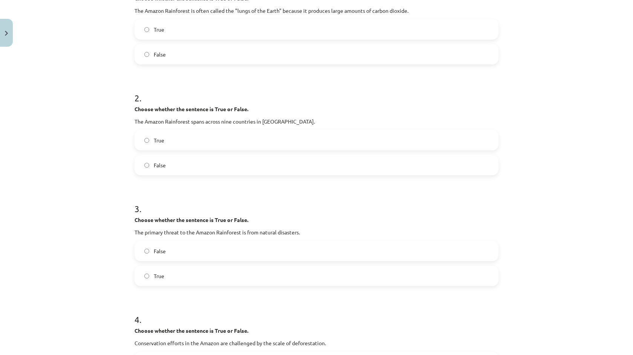
scroll to position [182, 0]
click at [180, 245] on label "False" at bounding box center [316, 249] width 363 height 19
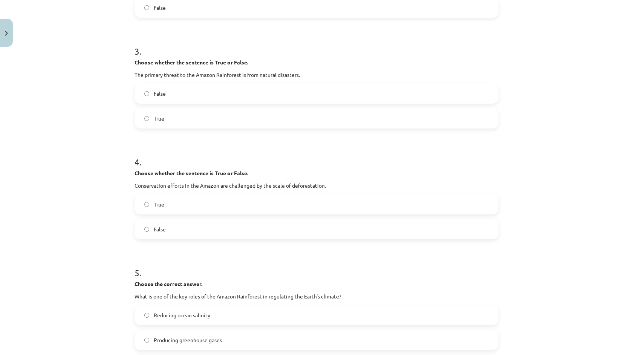
scroll to position [346, 0]
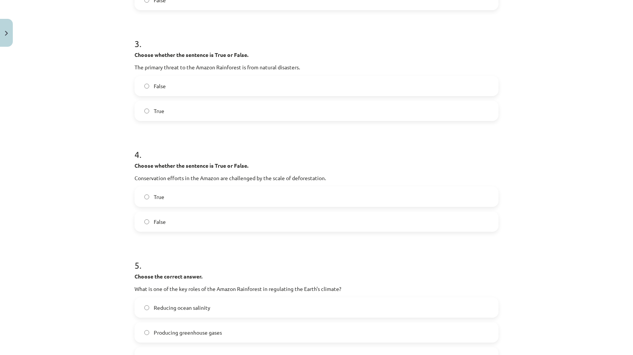
click at [180, 191] on label "True" at bounding box center [316, 196] width 363 height 19
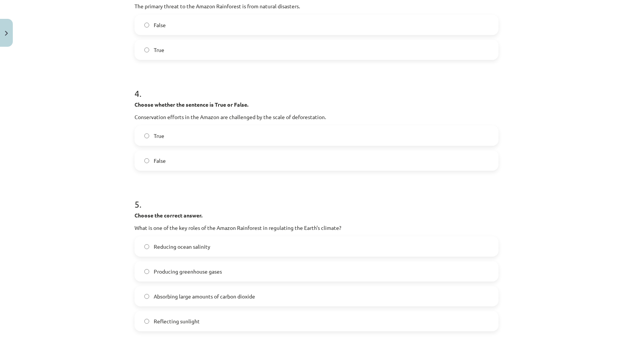
scroll to position [413, 0]
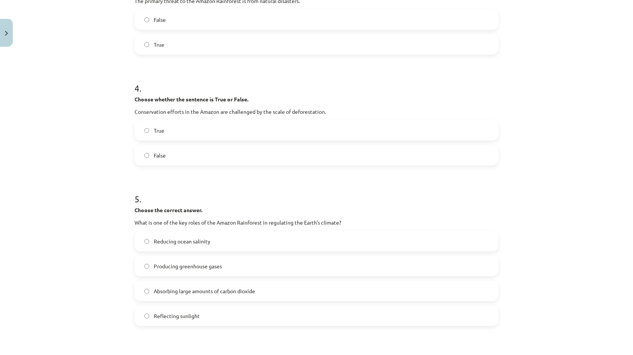
click at [202, 290] on span "Absorbing large amounts of carbon dioxide" at bounding box center [204, 291] width 101 height 8
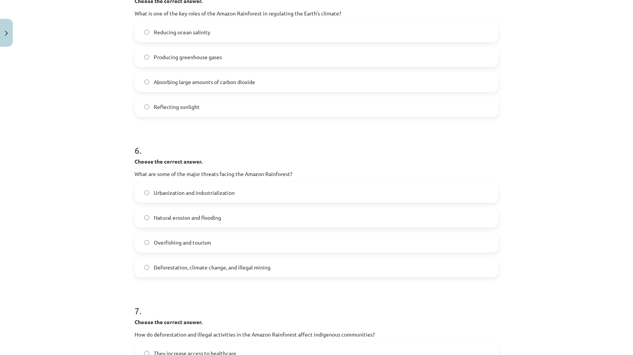
scroll to position [625, 0]
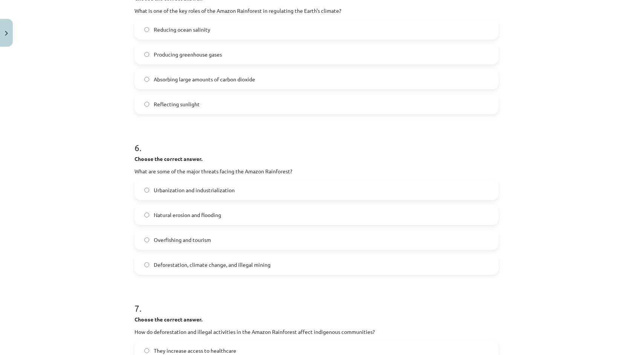
click at [212, 269] on label "Deforestation, climate change, and illegal mining" at bounding box center [316, 264] width 363 height 19
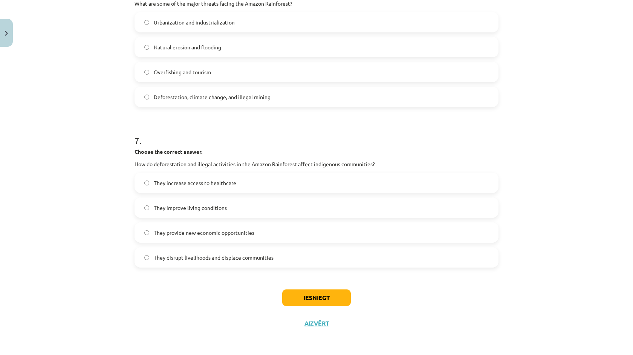
scroll to position [793, 0]
click at [332, 298] on button "Iesniegt" at bounding box center [316, 297] width 69 height 17
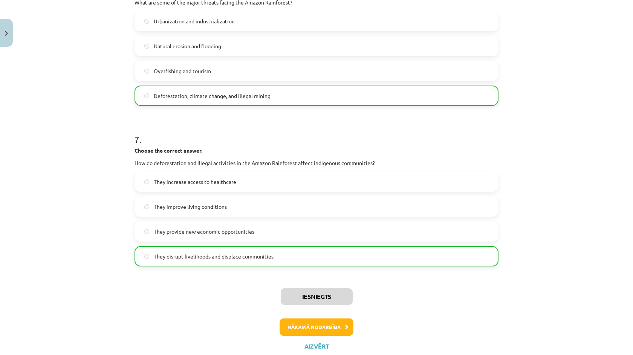
click at [340, 333] on button "Nākamā nodarbība" at bounding box center [317, 326] width 74 height 17
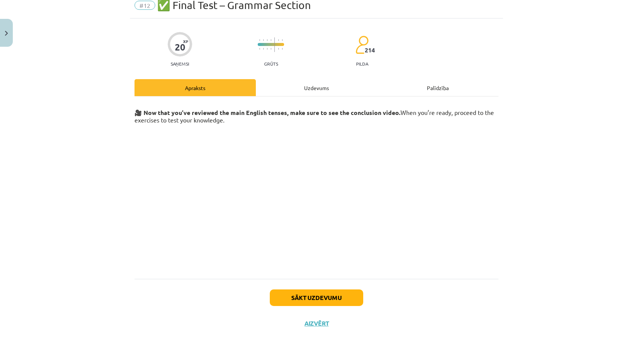
scroll to position [19, 0]
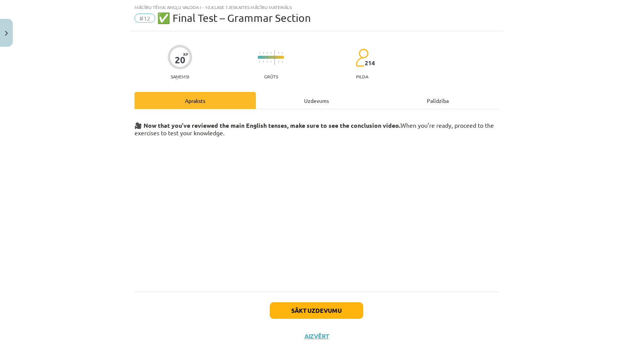
click at [326, 305] on button "Sākt uzdevumu" at bounding box center [316, 310] width 93 height 17
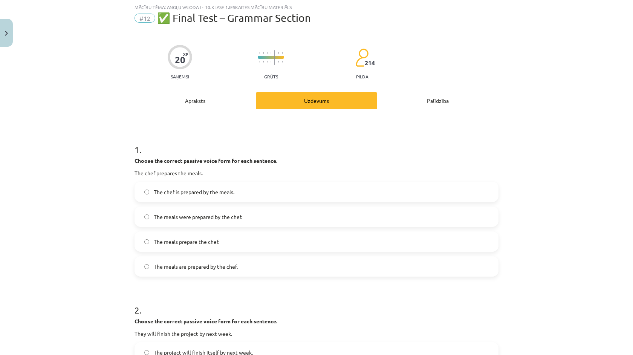
click at [122, 138] on div "Mācību tēma: Angļu valoda i - 10.[PERSON_NAME] 1.ieskaites mācību materiāls #12…" at bounding box center [316, 177] width 633 height 355
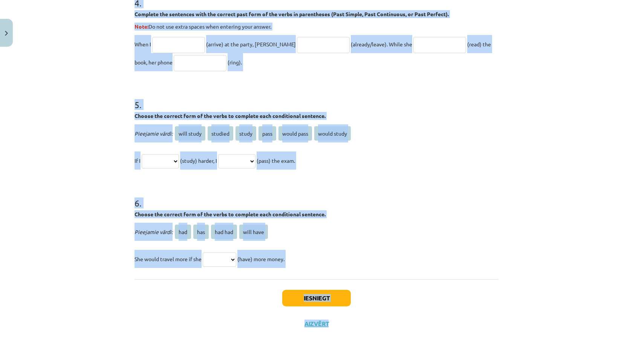
scroll to position [572, 0]
drag, startPoint x: 125, startPoint y: 139, endPoint x: 409, endPoint y: 262, distance: 309.3
click at [409, 262] on div "Mācību tēma: Angļu valoda i - 10.[PERSON_NAME] 1.ieskaites mācību materiāls #12…" at bounding box center [316, 177] width 633 height 355
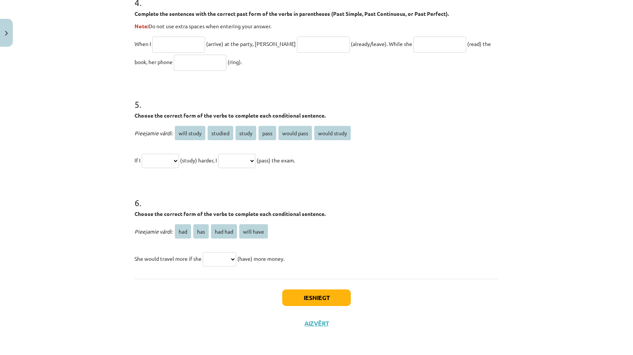
click at [101, 190] on div "Mācību tēma: Angļu valoda i - 10.[PERSON_NAME] 1.ieskaites mācību materiāls #12…" at bounding box center [316, 177] width 633 height 355
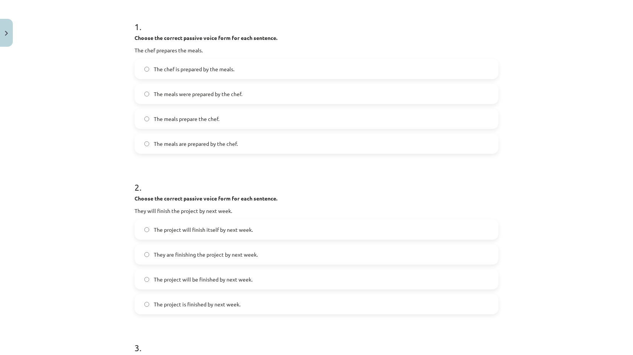
scroll to position [127, 0]
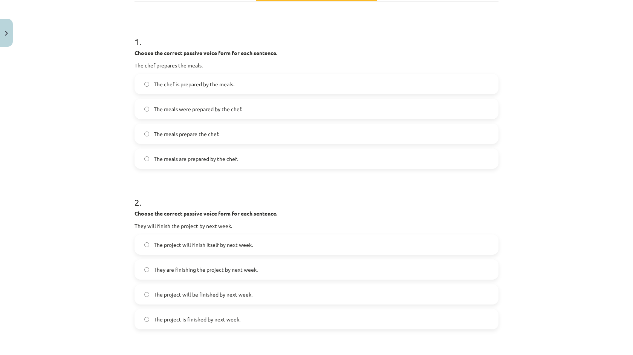
click at [233, 156] on span "The meals are prepared by the chef." at bounding box center [196, 159] width 84 height 8
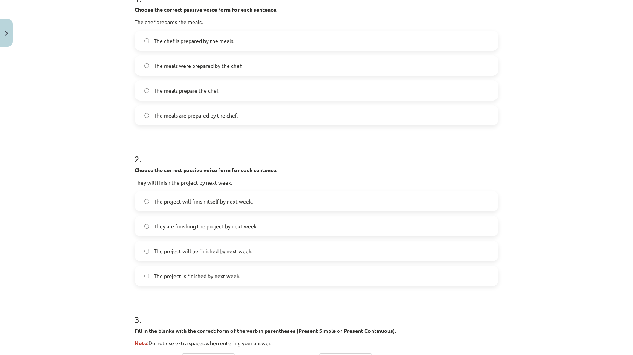
scroll to position [171, 0]
click at [224, 245] on label "The project will be finished by next week." at bounding box center [316, 249] width 363 height 19
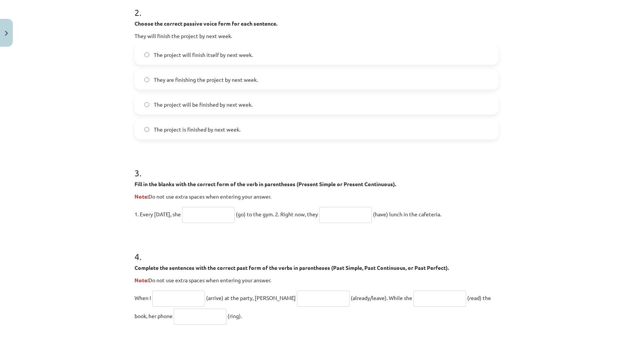
scroll to position [318, 0]
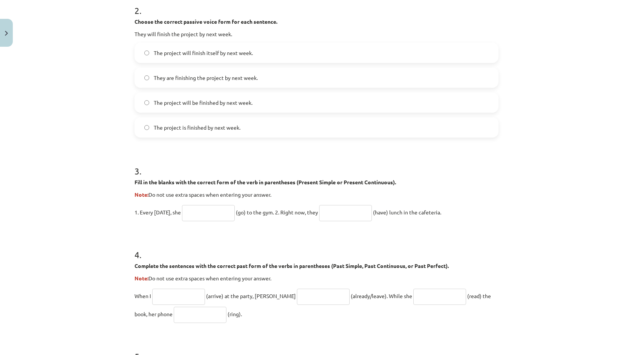
click at [213, 218] on input "text" at bounding box center [208, 213] width 53 height 16
type input "****"
click at [372, 217] on input "text" at bounding box center [345, 213] width 53 height 16
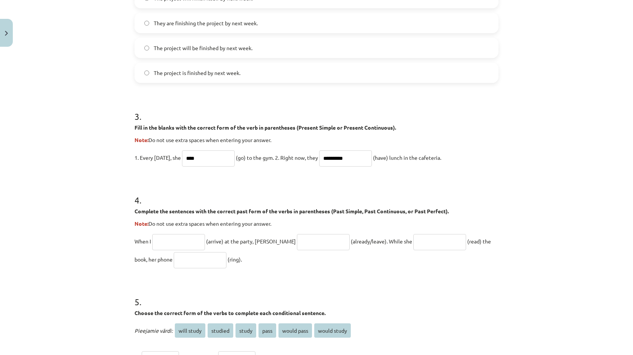
scroll to position [375, 0]
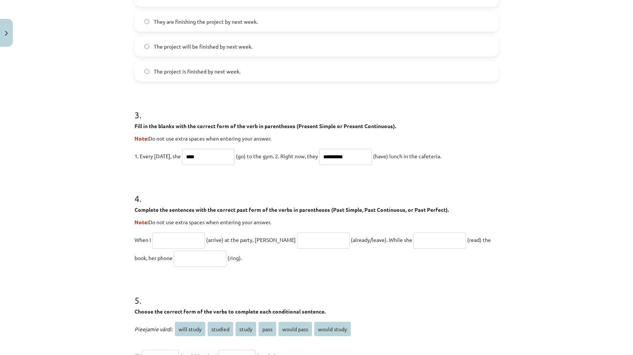
type input "**********"
click at [169, 242] on input "text" at bounding box center [178, 241] width 53 height 16
type input "*******"
click at [297, 238] on input "text" at bounding box center [323, 241] width 53 height 16
type input "**********"
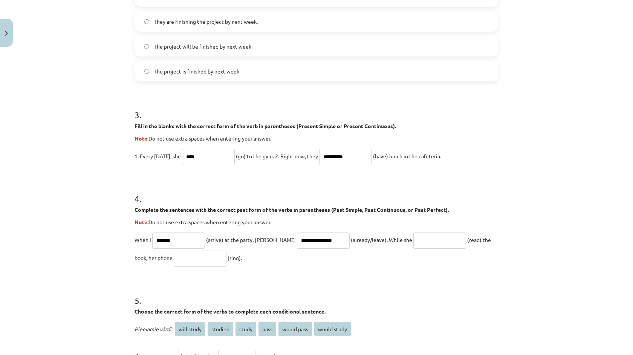
click at [415, 231] on p "**********" at bounding box center [317, 249] width 364 height 36
click at [415, 236] on input "text" at bounding box center [439, 241] width 53 height 16
type input "**********"
click at [189, 259] on input "text" at bounding box center [200, 259] width 53 height 16
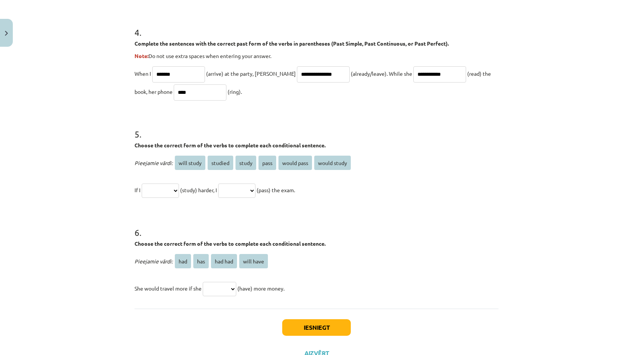
scroll to position [566, 0]
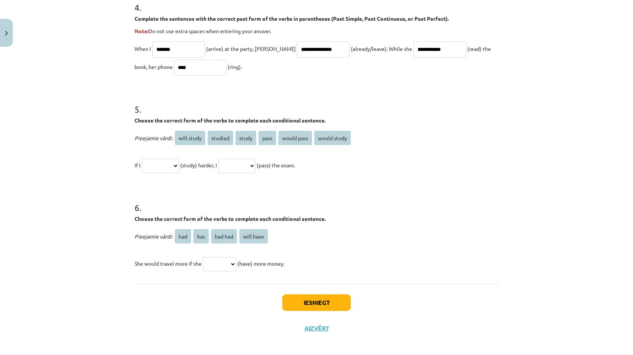
type input "****"
select select "*******"
select select "**********"
click at [229, 272] on p "She would travel more if she *** *** ******* ********* (have) more money." at bounding box center [317, 263] width 364 height 18
select select "***"
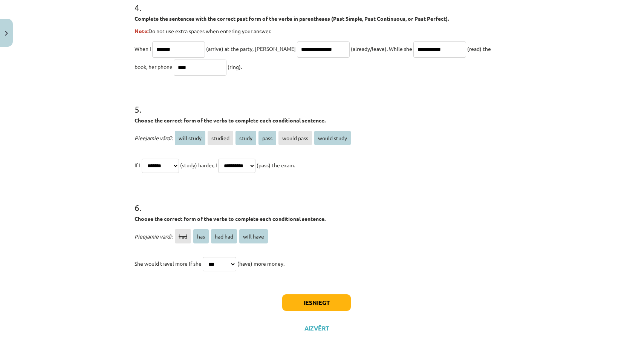
click at [312, 300] on button "Iesniegt" at bounding box center [316, 302] width 69 height 17
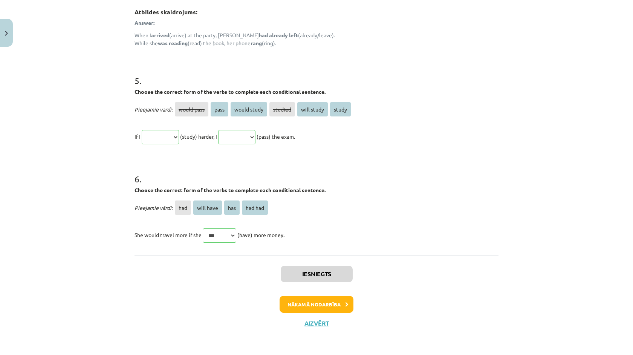
scroll to position [706, 0]
click at [333, 308] on button "Nākamā nodarbība" at bounding box center [317, 304] width 74 height 17
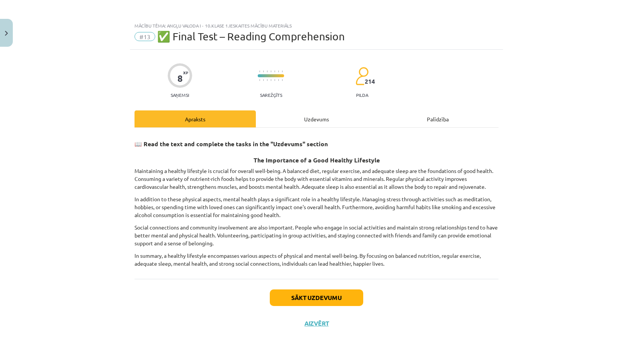
click at [325, 297] on button "Sākt uzdevumu" at bounding box center [316, 297] width 93 height 17
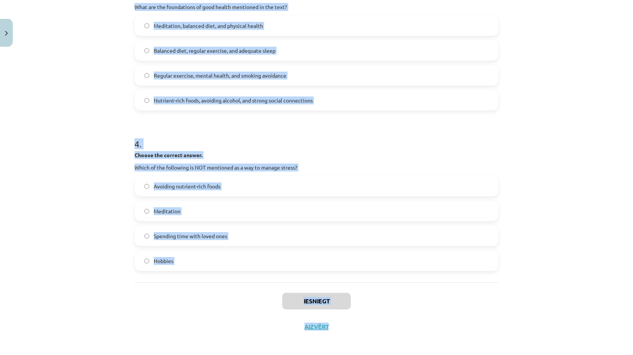
scroll to position [411, 0]
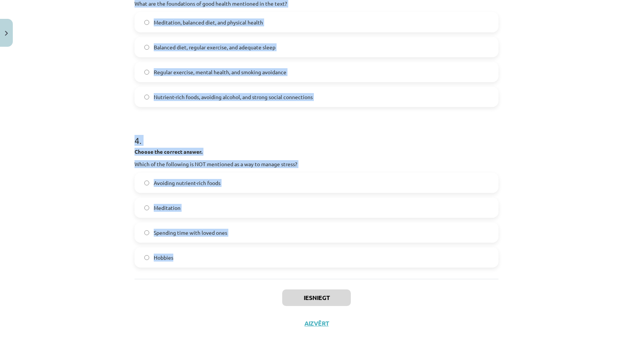
drag, startPoint x: 133, startPoint y: 171, endPoint x: 224, endPoint y: 265, distance: 129.8
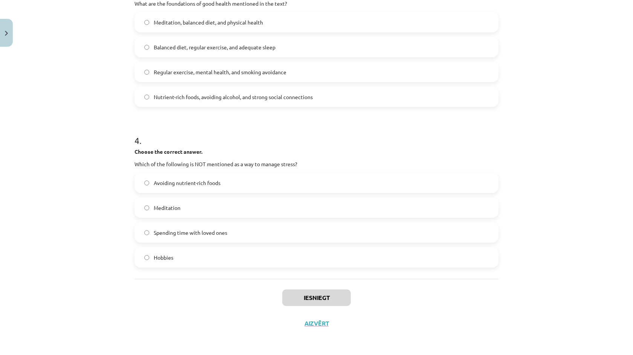
click at [5, 188] on div "Mācību tēma: Angļu valoda i - 10.[PERSON_NAME] 1.ieskaites mācību materiāls #13…" at bounding box center [316, 177] width 633 height 355
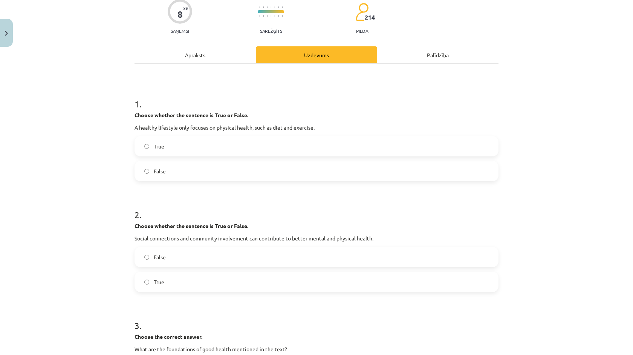
scroll to position [63, 0]
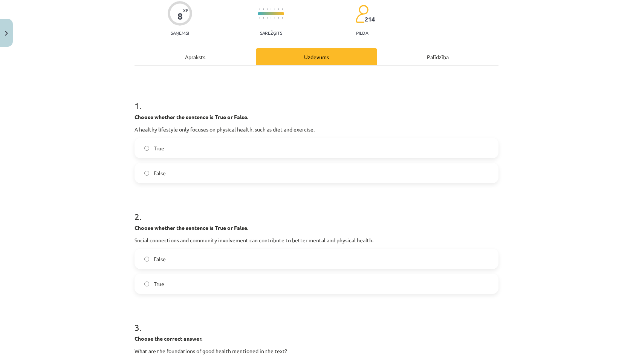
click at [159, 171] on span "False" at bounding box center [160, 173] width 12 height 8
click at [164, 278] on label "True" at bounding box center [316, 283] width 363 height 19
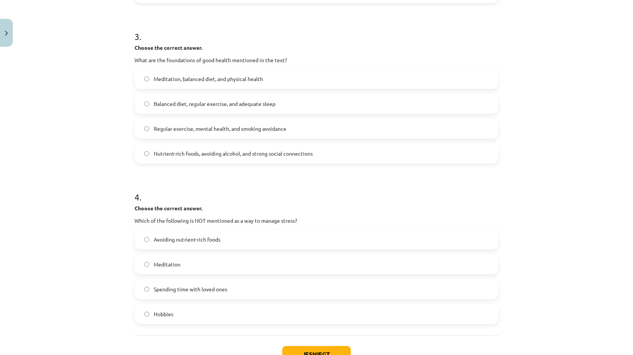
scroll to position [354, 0]
click at [138, 94] on label "Balanced diet, regular exercise, and adequate sleep" at bounding box center [316, 102] width 363 height 19
click at [189, 247] on label "Avoiding nutrient-rich foods" at bounding box center [316, 238] width 363 height 19
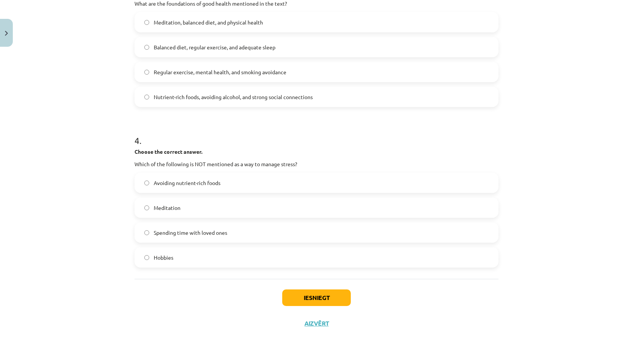
scroll to position [411, 0]
click at [308, 296] on button "Iesniegt" at bounding box center [316, 297] width 69 height 17
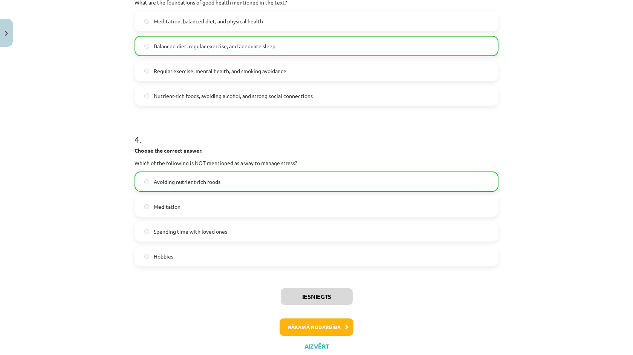
click at [317, 334] on button "Nākamā nodarbība" at bounding box center [317, 326] width 74 height 17
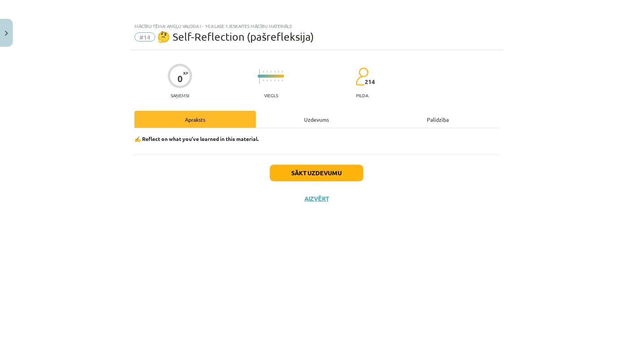
scroll to position [0, 0]
click at [302, 177] on button "Sākt uzdevumu" at bounding box center [316, 173] width 93 height 17
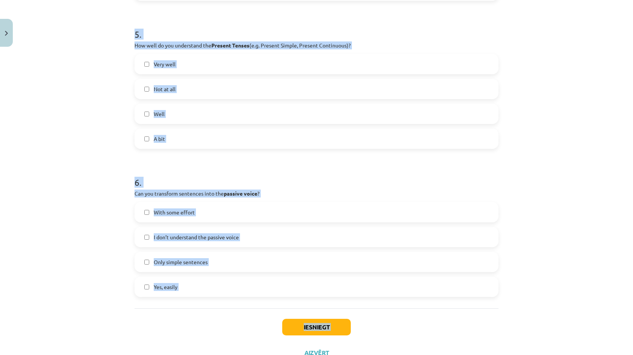
scroll to position [732, 0]
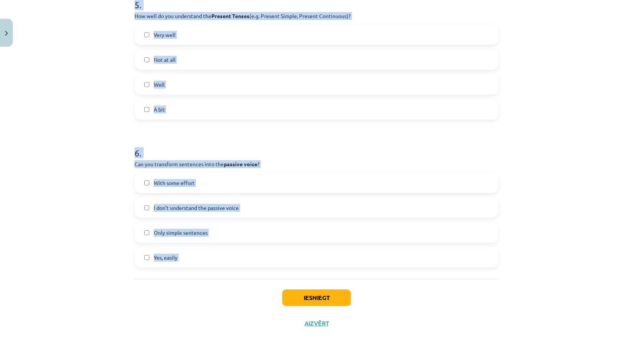
drag, startPoint x: 118, startPoint y: 154, endPoint x: 229, endPoint y: 279, distance: 166.6
click at [229, 279] on div "Mācību tēma: Angļu valoda i - 10.[PERSON_NAME] 1.ieskaites mācību materiāls #14…" at bounding box center [316, 177] width 633 height 355
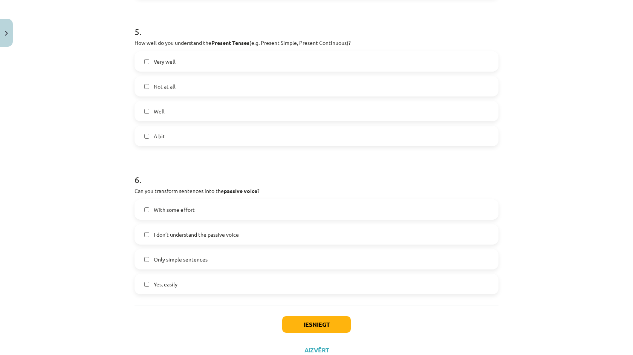
click at [103, 193] on div "Mācību tēma: Angļu valoda i - 10.[PERSON_NAME] 1.ieskaites mācību materiāls #14…" at bounding box center [316, 177] width 633 height 355
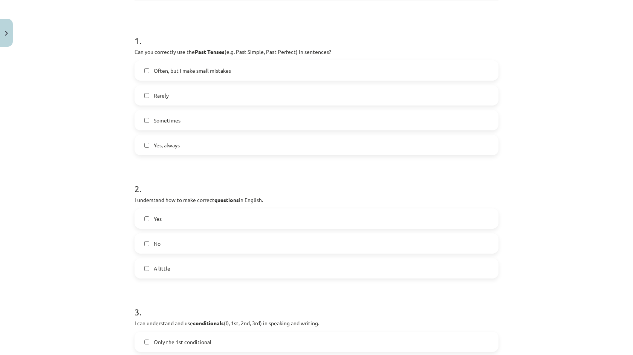
scroll to position [121, 0]
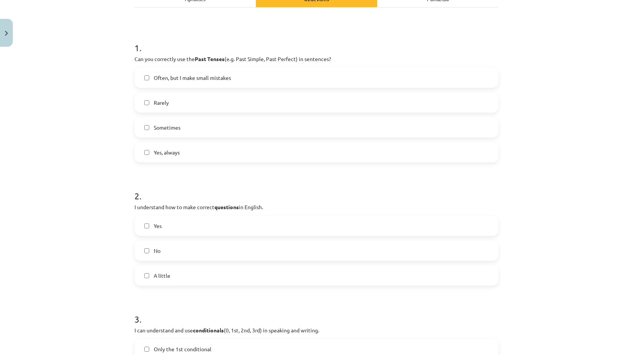
click at [156, 81] on span "Often, but I make small mistakes" at bounding box center [192, 78] width 77 height 8
click at [158, 223] on span "Yes" at bounding box center [158, 226] width 8 height 8
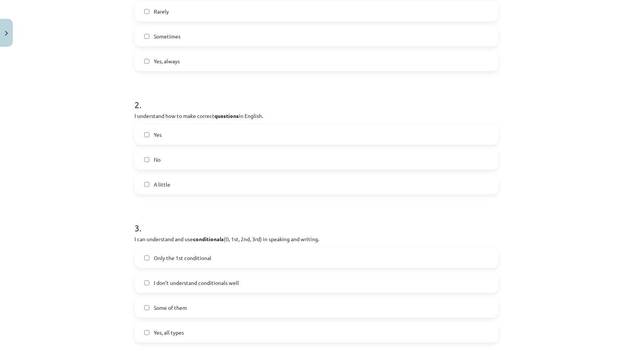
scroll to position [211, 0]
click at [182, 313] on label "Some of them" at bounding box center [316, 308] width 363 height 19
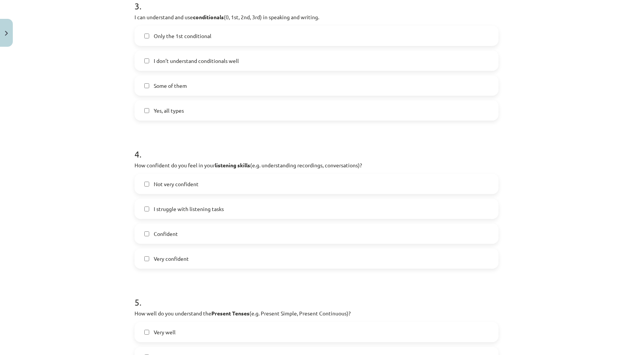
scroll to position [458, 0]
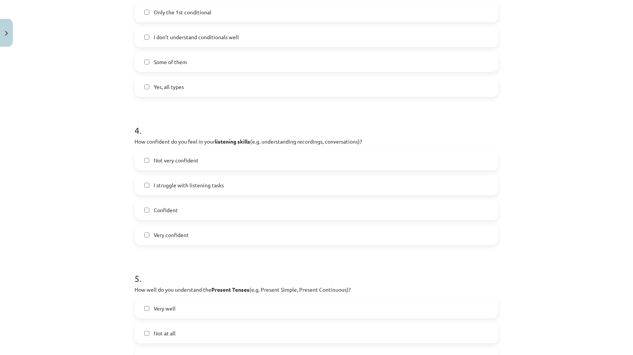
click at [178, 210] on span "Confident" at bounding box center [166, 210] width 24 height 8
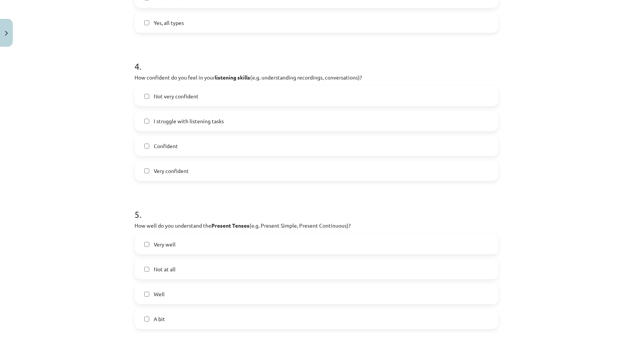
scroll to position [524, 0]
click at [202, 303] on div "Very well Not at all Well A bit" at bounding box center [317, 279] width 364 height 95
click at [197, 291] on label "Well" at bounding box center [316, 292] width 363 height 19
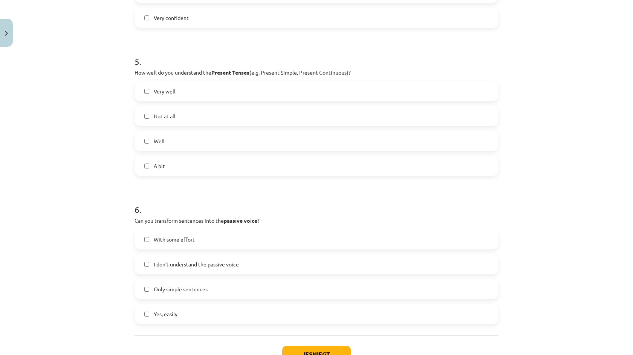
scroll to position [675, 0]
click at [166, 246] on label "With some effort" at bounding box center [316, 239] width 363 height 19
click at [339, 348] on button "Iesniegt" at bounding box center [316, 354] width 69 height 17
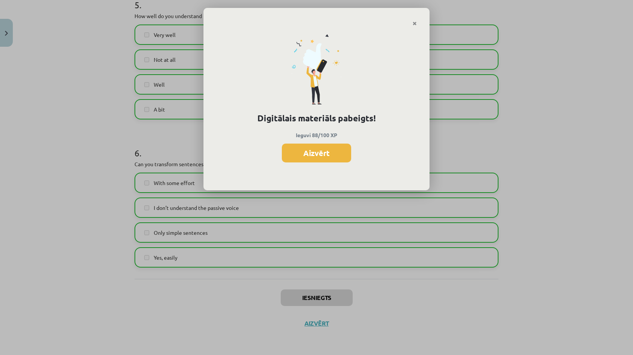
scroll to position [732, 0]
click at [315, 150] on button "Aizvērt" at bounding box center [316, 153] width 69 height 19
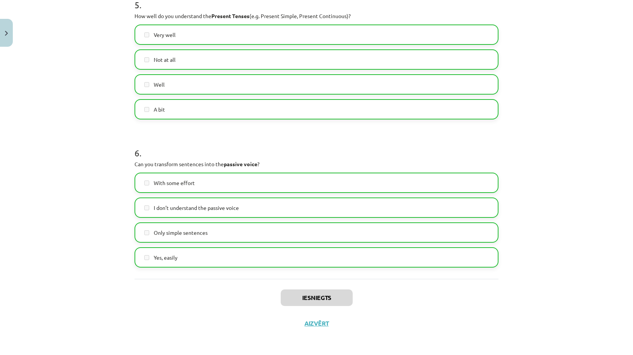
click at [315, 329] on div "Iesniegts Aizvērt" at bounding box center [317, 305] width 364 height 53
click at [314, 325] on button "Aizvērt" at bounding box center [316, 324] width 29 height 8
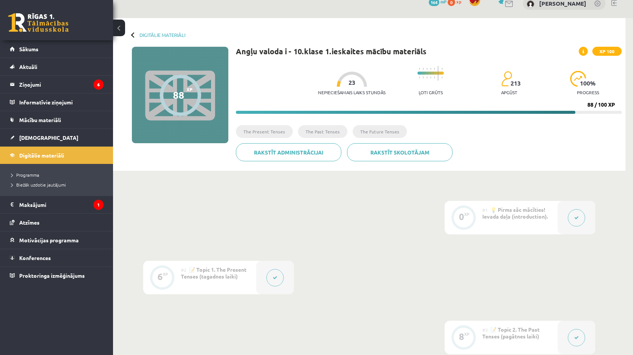
scroll to position [0, 0]
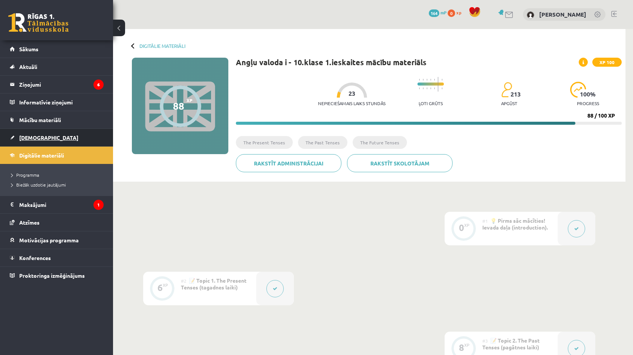
click at [28, 141] on link "[DEMOGRAPHIC_DATA]" at bounding box center [57, 137] width 94 height 17
